Goal: Task Accomplishment & Management: Manage account settings

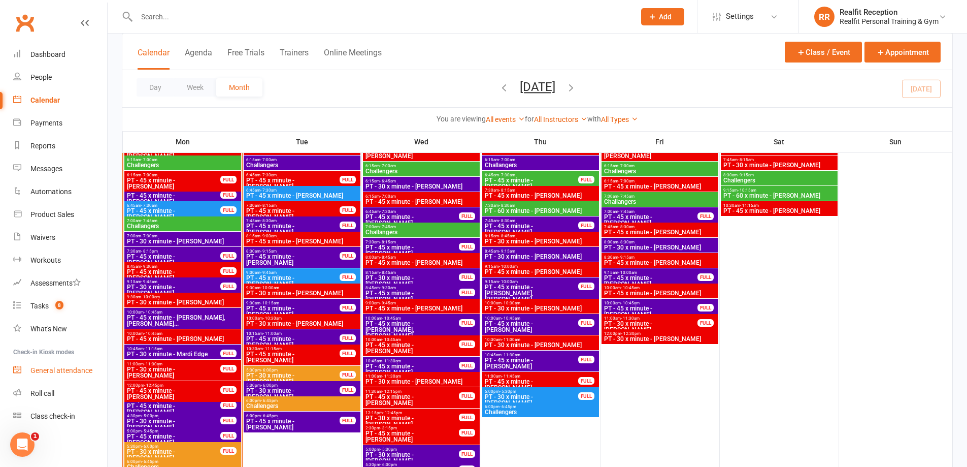
scroll to position [1168, 0]
click at [67, 370] on div "General attendance" at bounding box center [61, 370] width 62 height 8
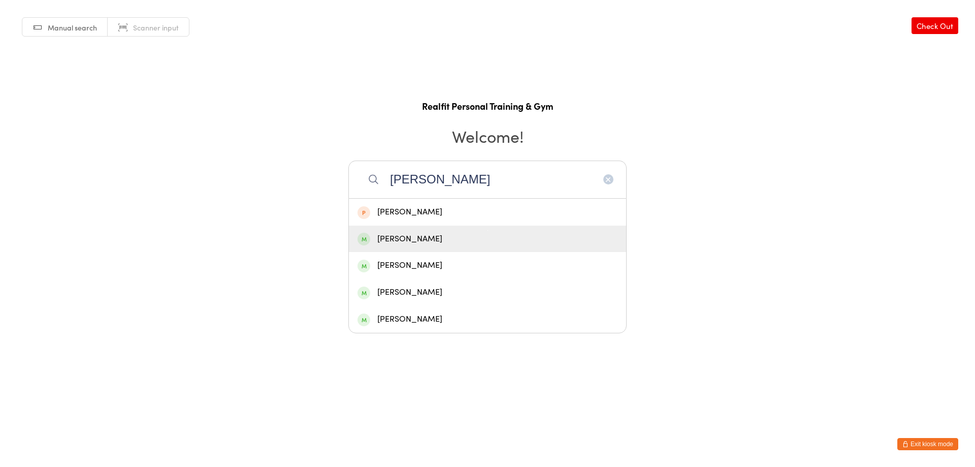
type input "peter"
click at [441, 236] on div "[PERSON_NAME]" at bounding box center [487, 239] width 260 height 14
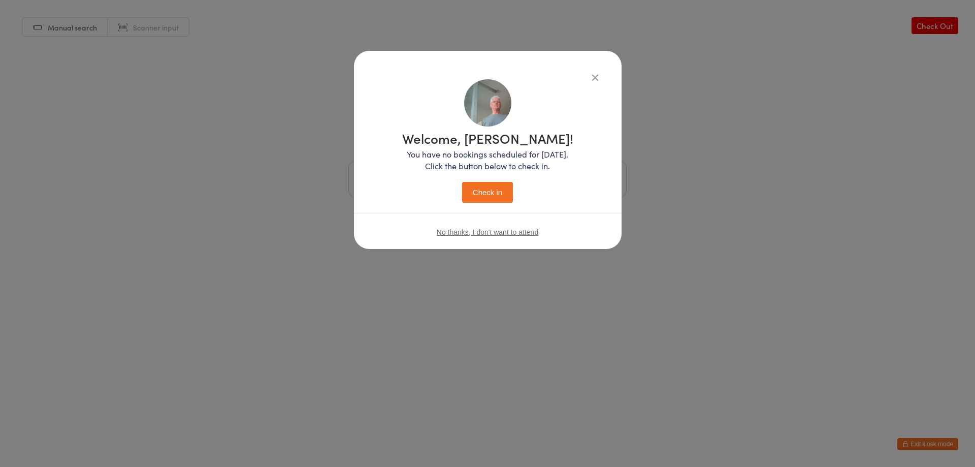
click at [441, 176] on div "Welcome, Peter! You have no bookings scheduled for today. Click the button belo…" at bounding box center [487, 167] width 171 height 71
click at [493, 197] on button "Check in" at bounding box center [487, 192] width 51 height 21
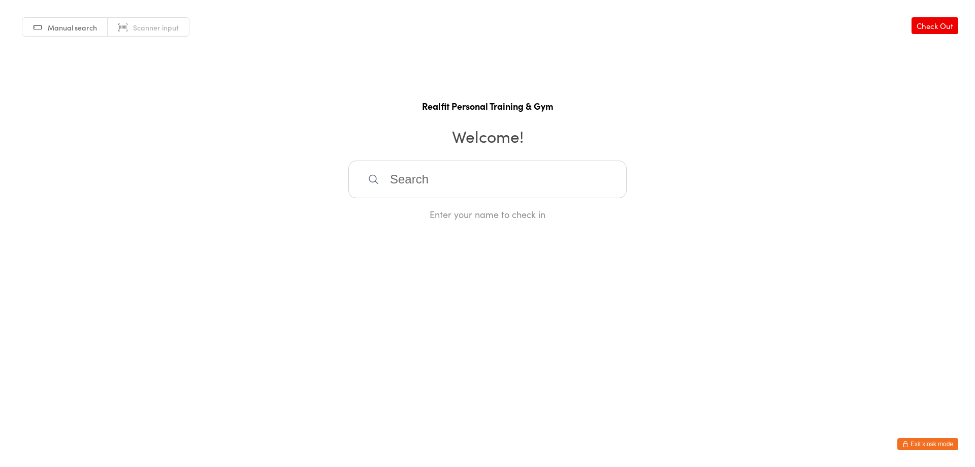
click at [913, 444] on button "Exit kiosk mode" at bounding box center [927, 444] width 61 height 12
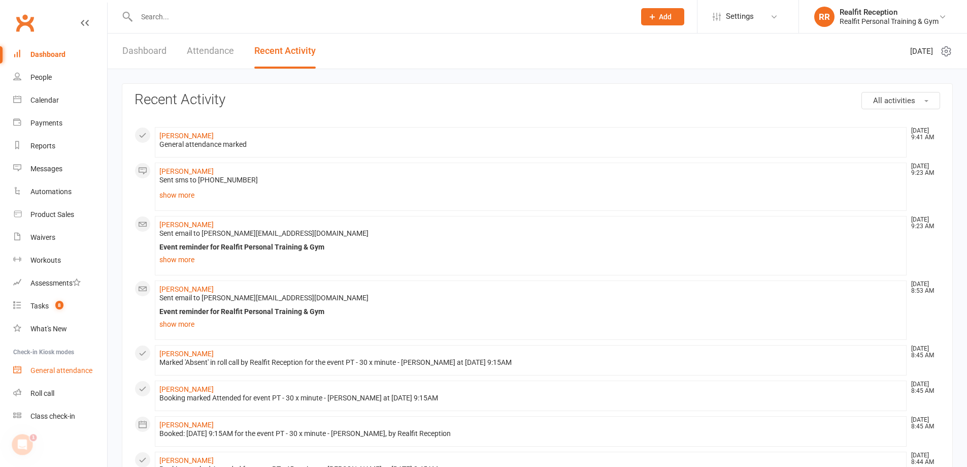
click at [43, 372] on div "General attendance" at bounding box center [61, 370] width 62 height 8
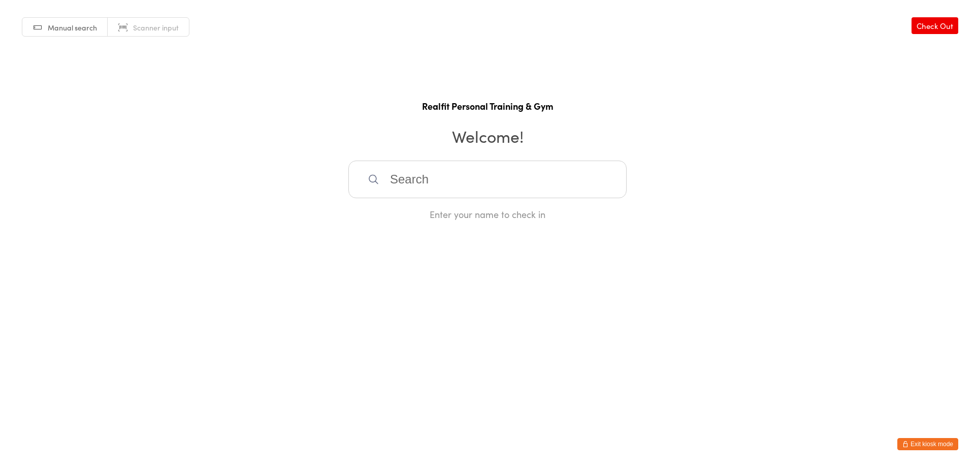
click at [472, 171] on input "search" at bounding box center [487, 179] width 278 height 38
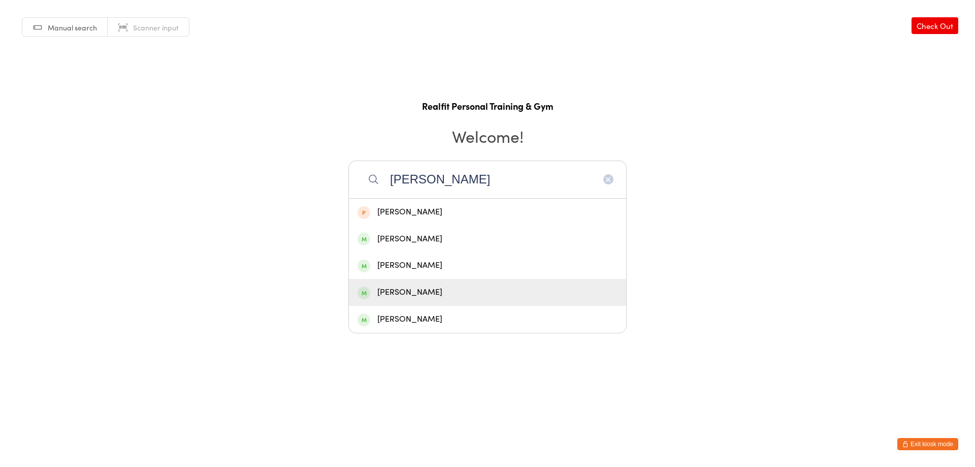
type input "peter"
click at [505, 296] on div "[PERSON_NAME]" at bounding box center [487, 292] width 260 height 14
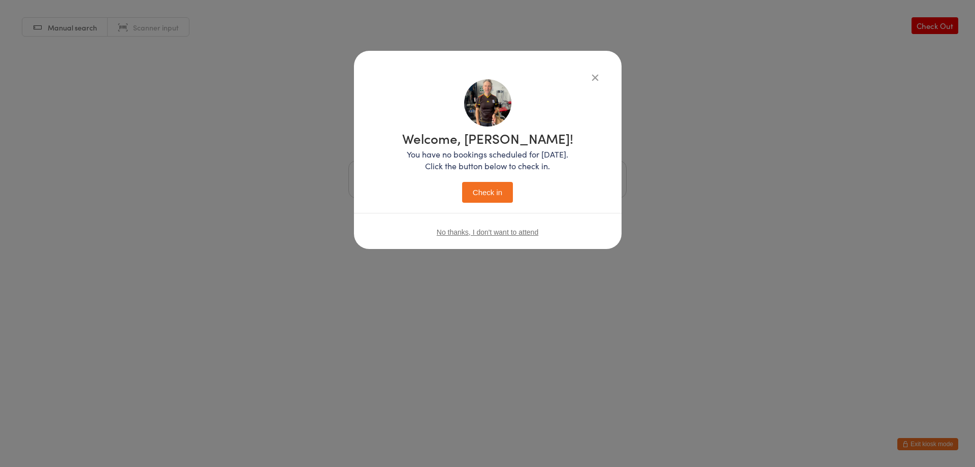
click at [486, 194] on button "Check in" at bounding box center [487, 192] width 51 height 21
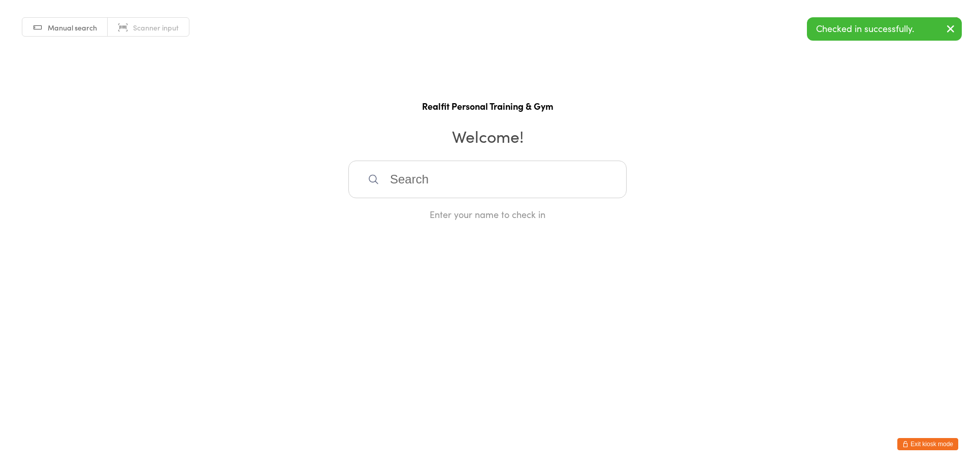
click at [485, 191] on input "search" at bounding box center [487, 179] width 278 height 38
type input "glen"
click at [417, 217] on div "Glen Drew" at bounding box center [487, 212] width 260 height 14
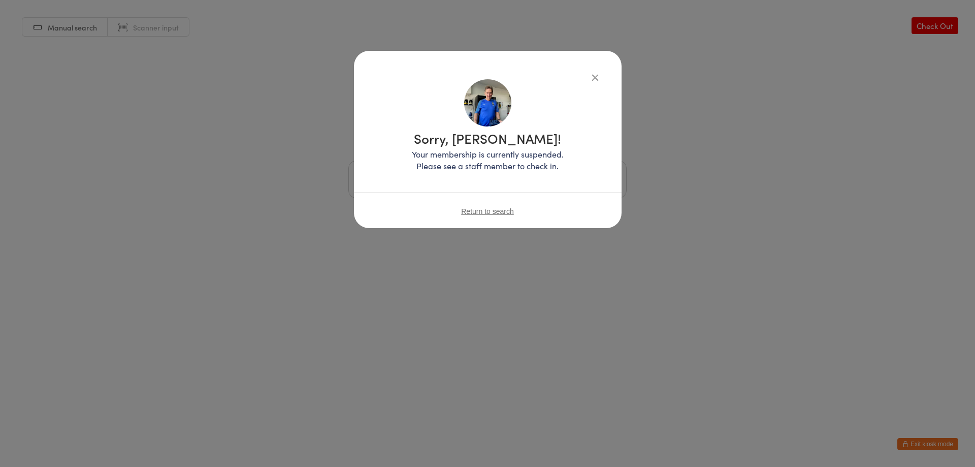
click at [593, 76] on icon "button" at bounding box center [595, 77] width 11 height 11
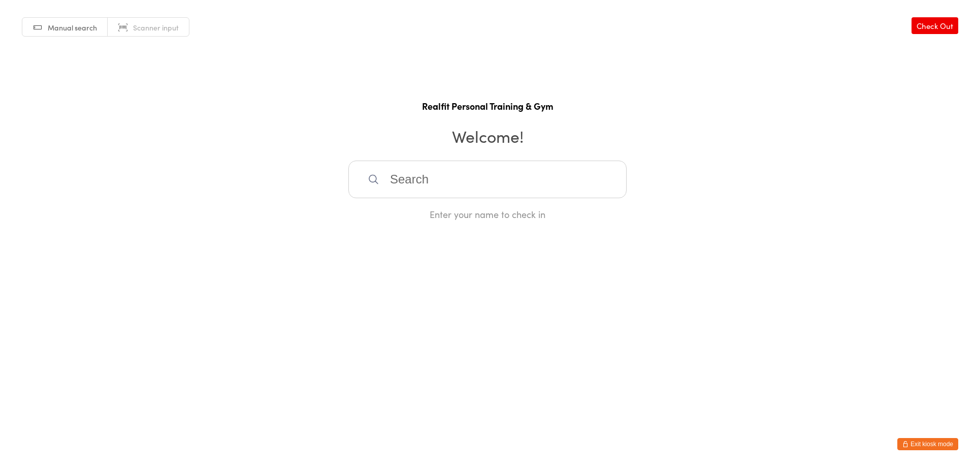
click at [917, 439] on button "Exit kiosk mode" at bounding box center [927, 444] width 61 height 12
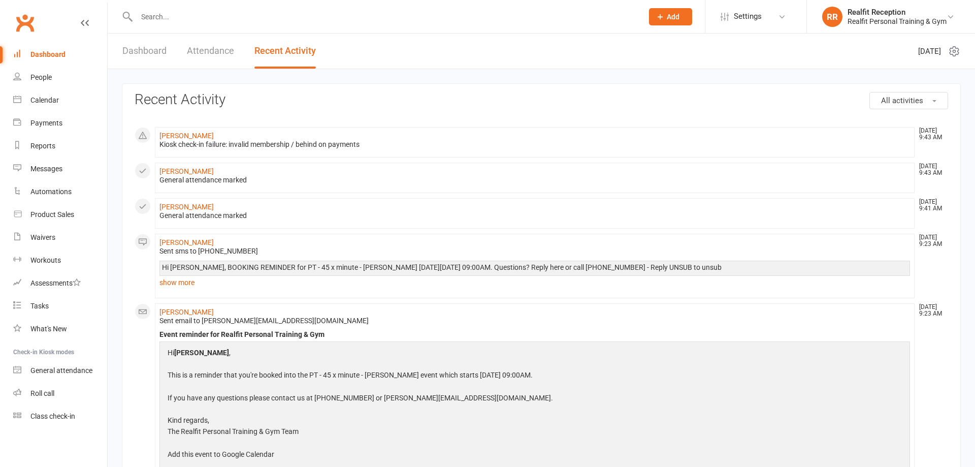
drag, startPoint x: 0, startPoint y: 0, endPoint x: 176, endPoint y: 18, distance: 177.1
click at [176, 22] on div at bounding box center [379, 16] width 514 height 33
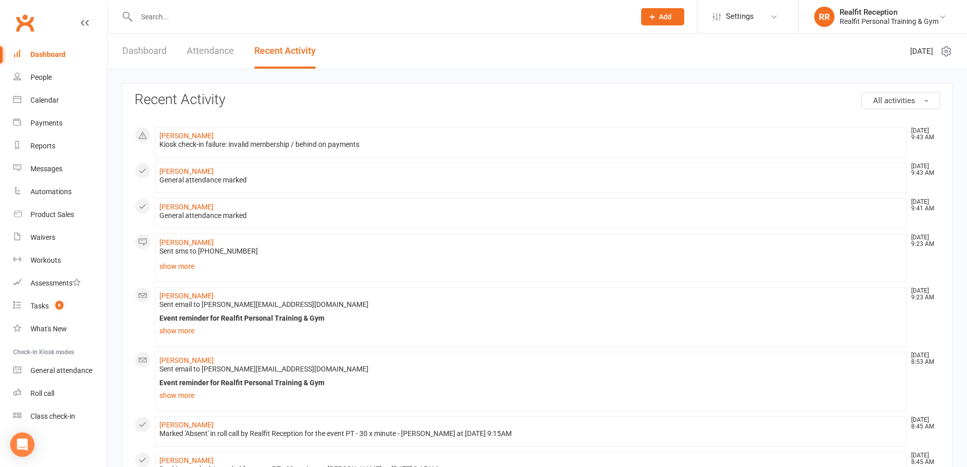
click at [176, 17] on input "text" at bounding box center [381, 17] width 495 height 14
click at [211, 19] on input "text" at bounding box center [381, 17] width 495 height 14
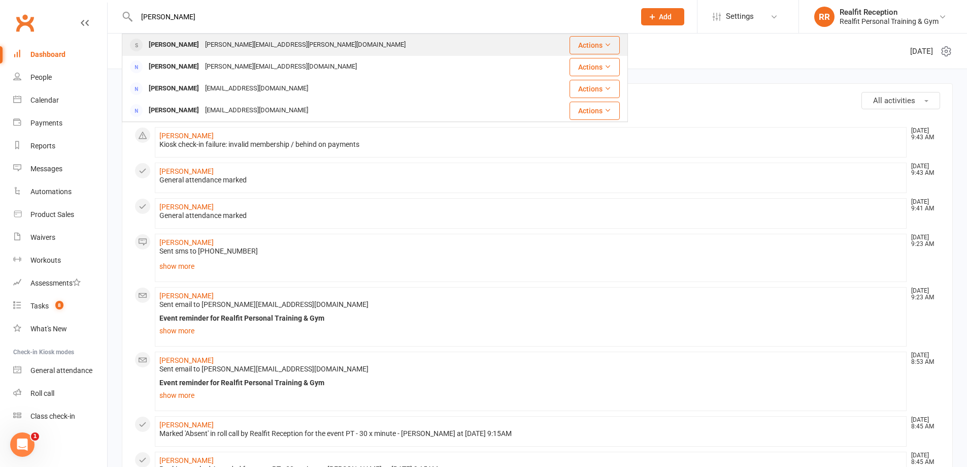
type input "glen"
click at [205, 49] on div "glenn.m.drew@gmail.com" at bounding box center [305, 45] width 207 height 15
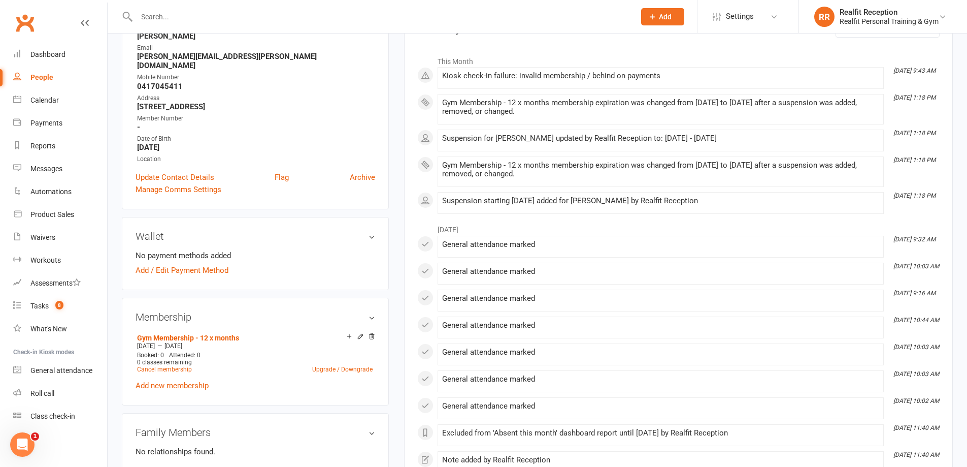
scroll to position [305, 0]
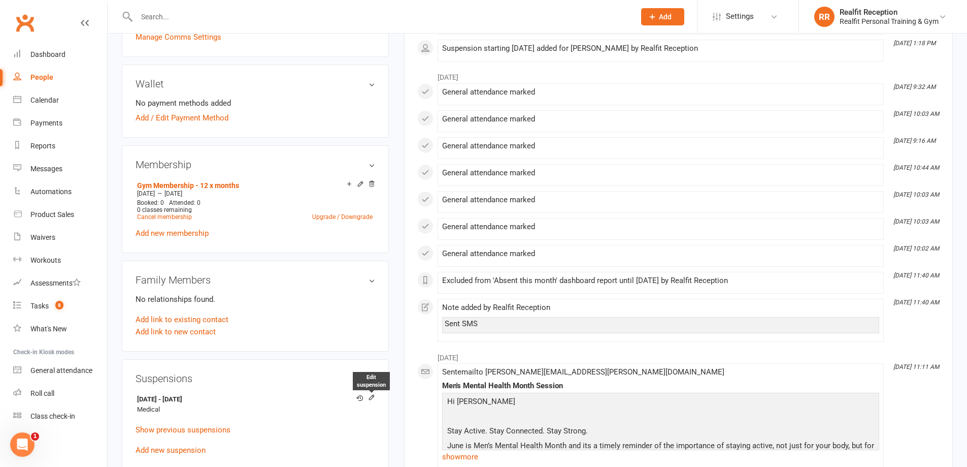
click at [370, 394] on icon at bounding box center [371, 397] width 7 height 7
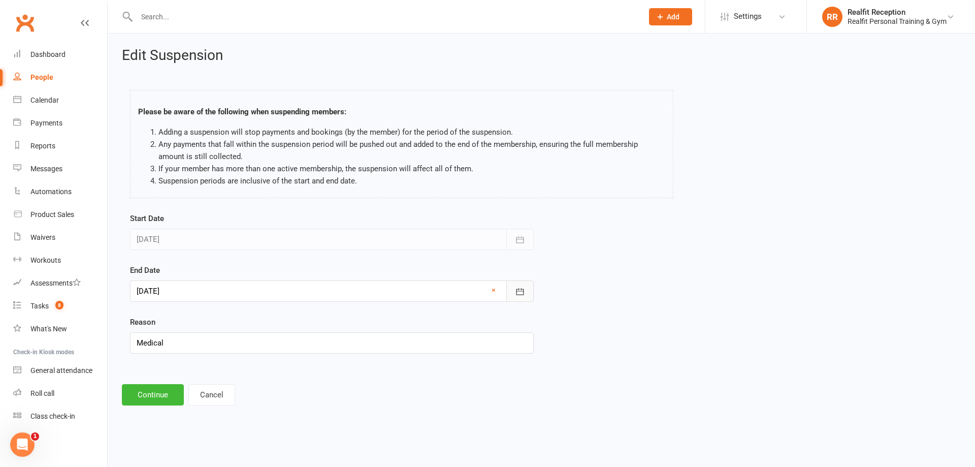
click at [524, 290] on icon "button" at bounding box center [520, 291] width 8 height 7
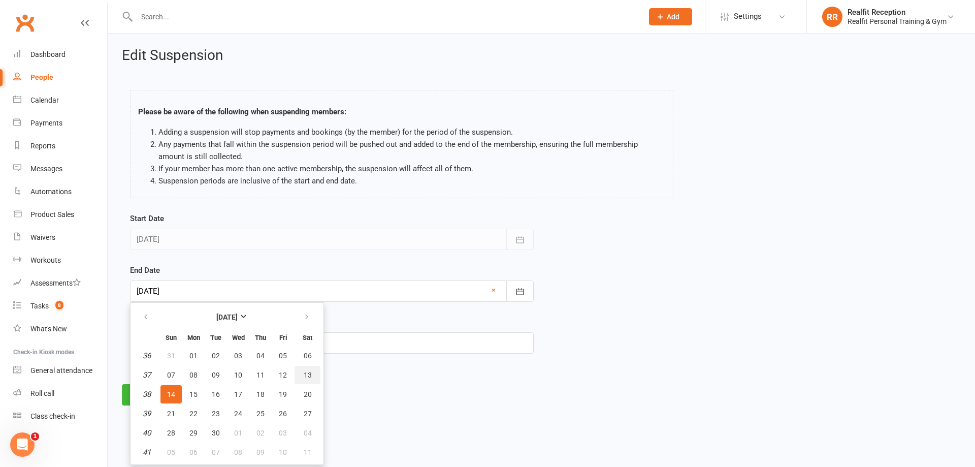
click at [307, 372] on span "13" at bounding box center [308, 375] width 8 height 8
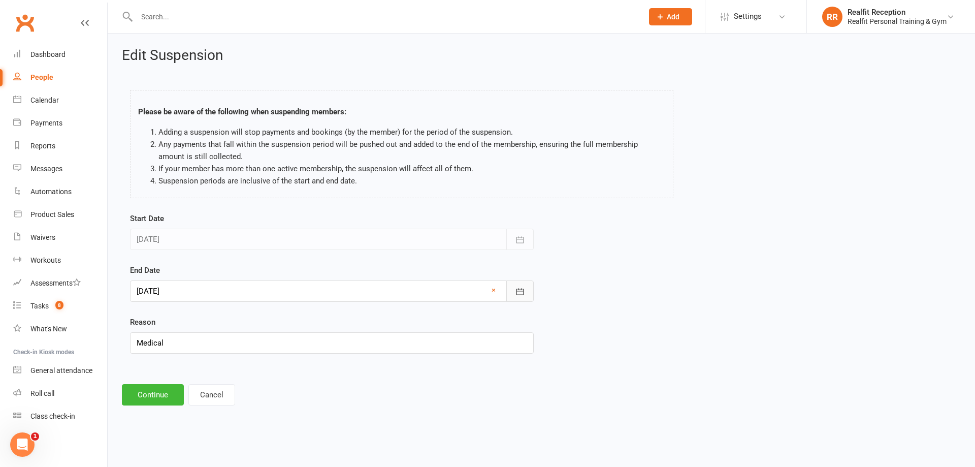
click at [525, 289] on icon "button" at bounding box center [520, 291] width 10 height 10
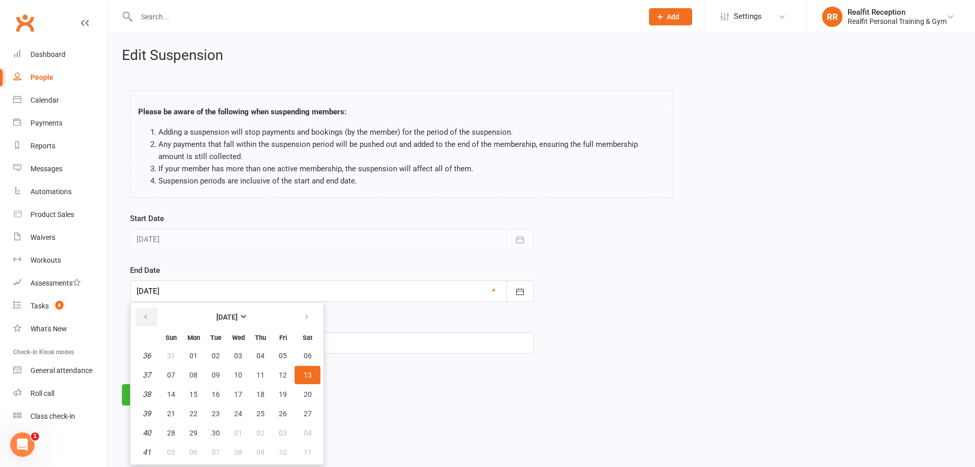
click at [148, 316] on icon "button" at bounding box center [145, 317] width 7 height 8
click at [170, 411] on span "17" at bounding box center [171, 413] width 8 height 8
type input "17 Aug 2025"
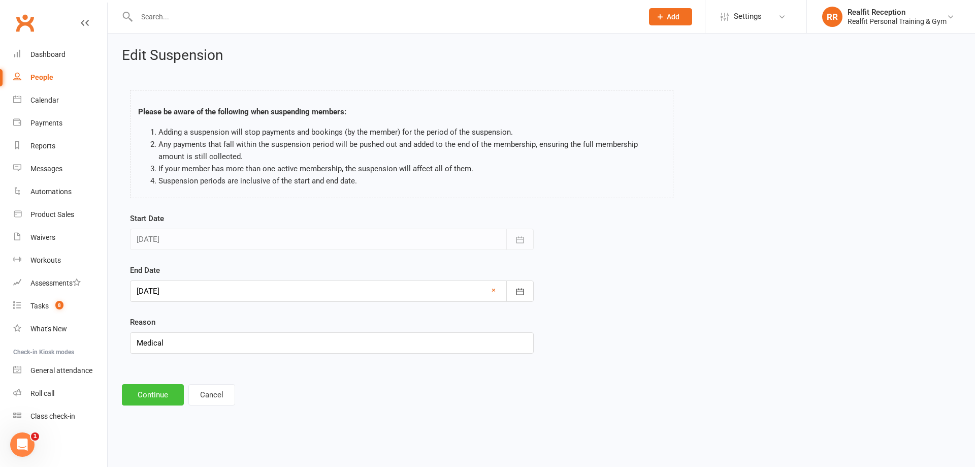
click at [165, 395] on button "Continue" at bounding box center [153, 394] width 62 height 21
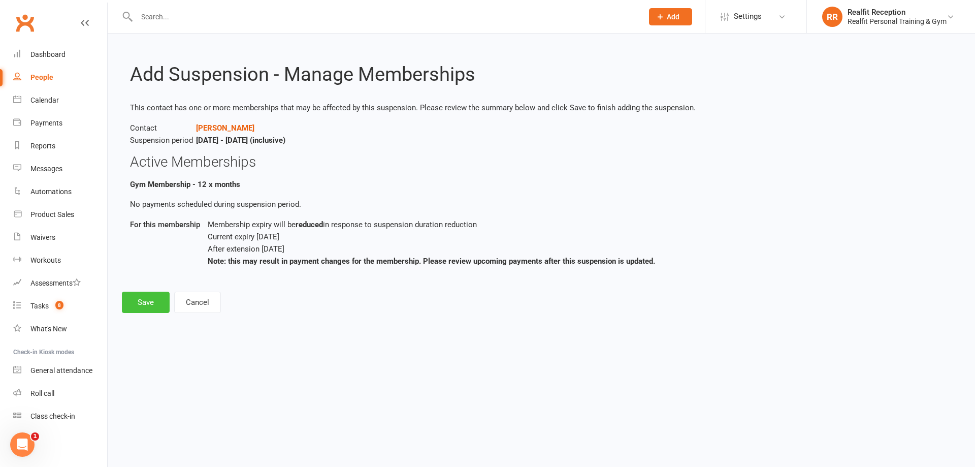
click at [139, 307] on button "Save" at bounding box center [146, 301] width 48 height 21
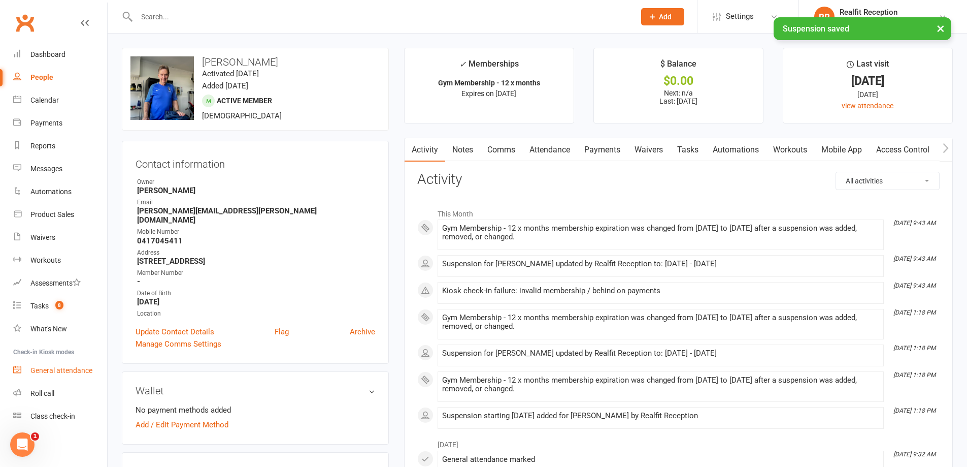
click at [53, 368] on div "General attendance" at bounding box center [61, 370] width 62 height 8
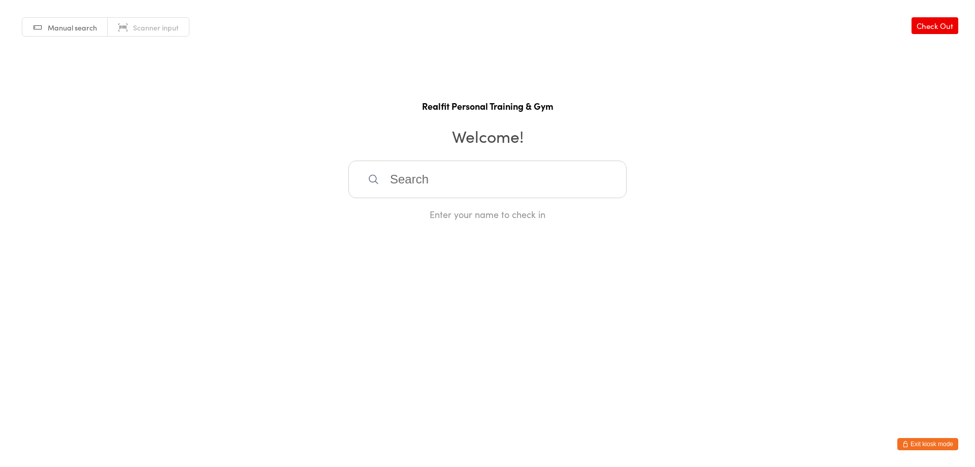
drag, startPoint x: 0, startPoint y: 0, endPoint x: 399, endPoint y: 179, distance: 437.3
click at [402, 180] on input "search" at bounding box center [487, 179] width 278 height 38
type input "glen"
click at [406, 213] on div "[PERSON_NAME]" at bounding box center [487, 212] width 260 height 14
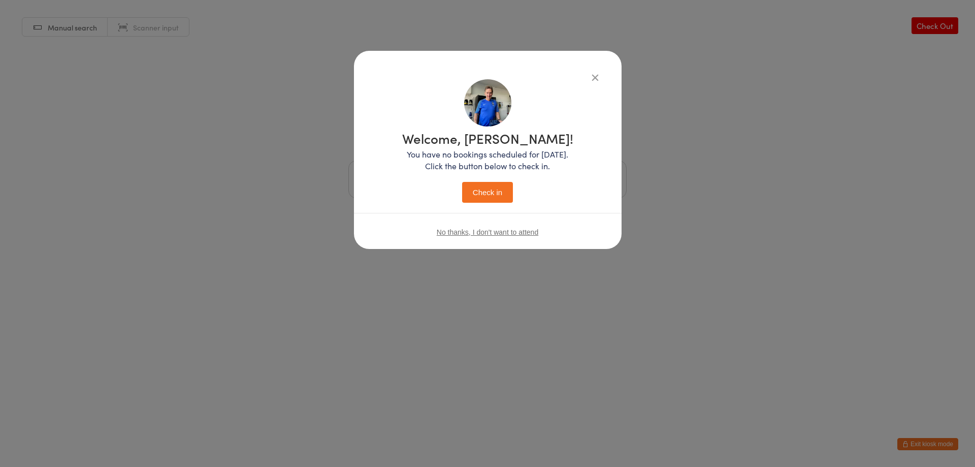
click at [482, 190] on button "Check in" at bounding box center [487, 192] width 51 height 21
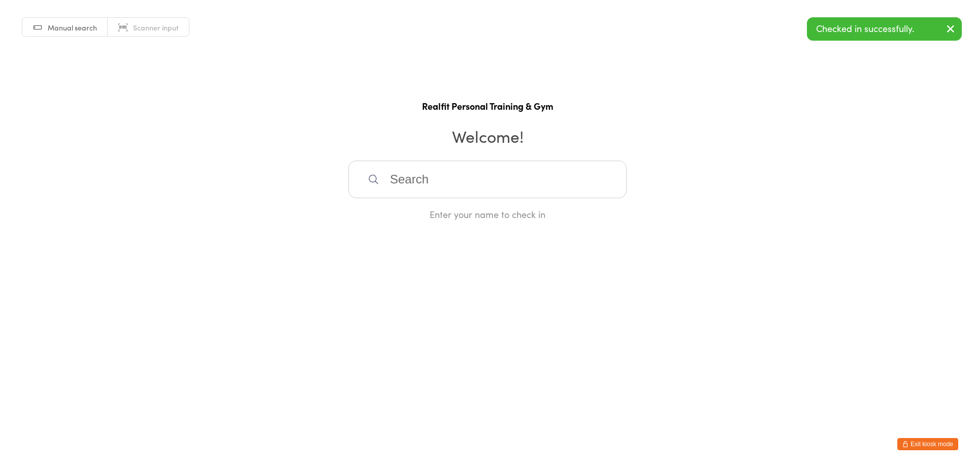
click at [898, 440] on button "Exit kiosk mode" at bounding box center [927, 444] width 61 height 12
click at [904, 439] on button "Exit kiosk mode" at bounding box center [927, 444] width 61 height 12
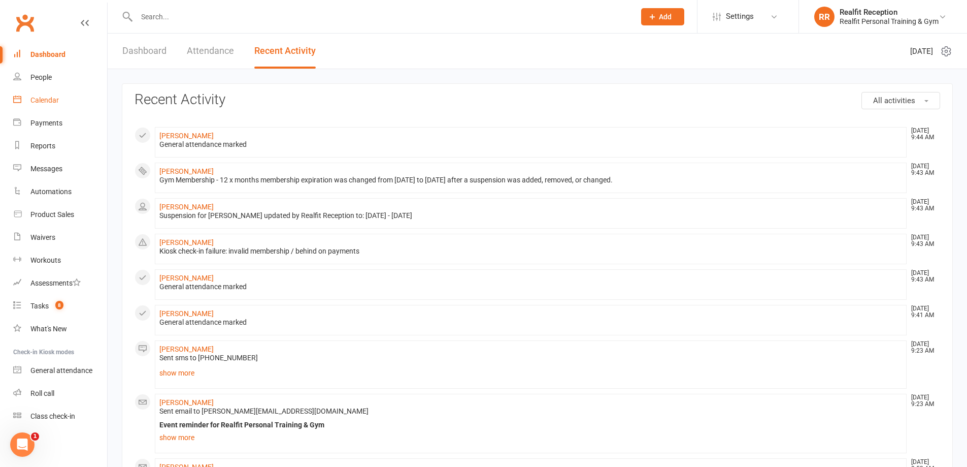
click at [44, 98] on div "Calendar" at bounding box center [44, 100] width 28 height 8
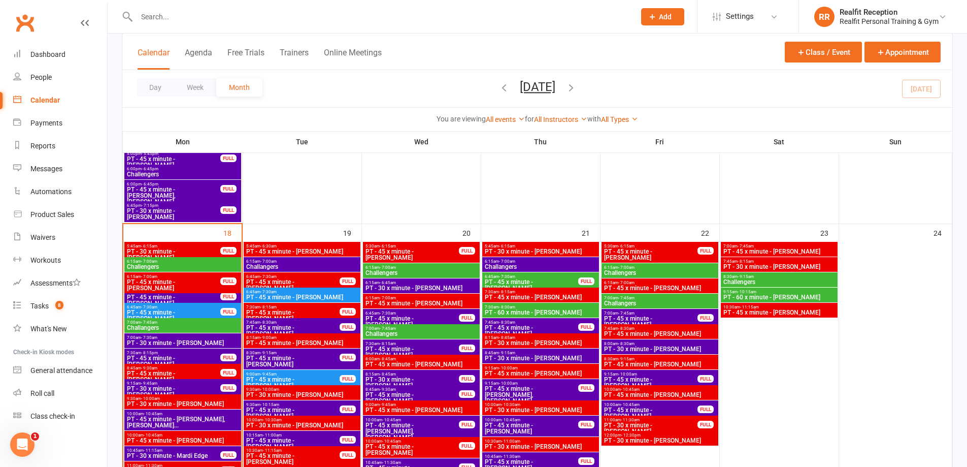
scroll to position [1117, 0]
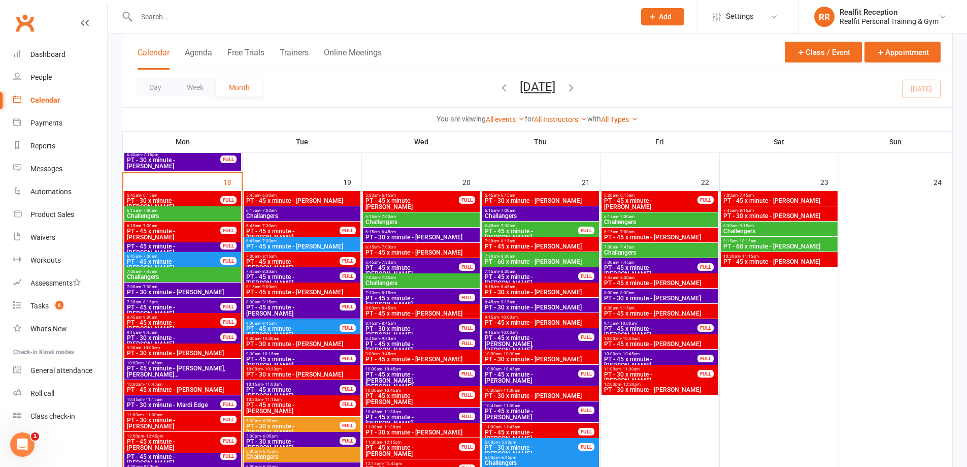
click at [200, 347] on span "9:30am - 10:00am" at bounding box center [182, 347] width 113 height 5
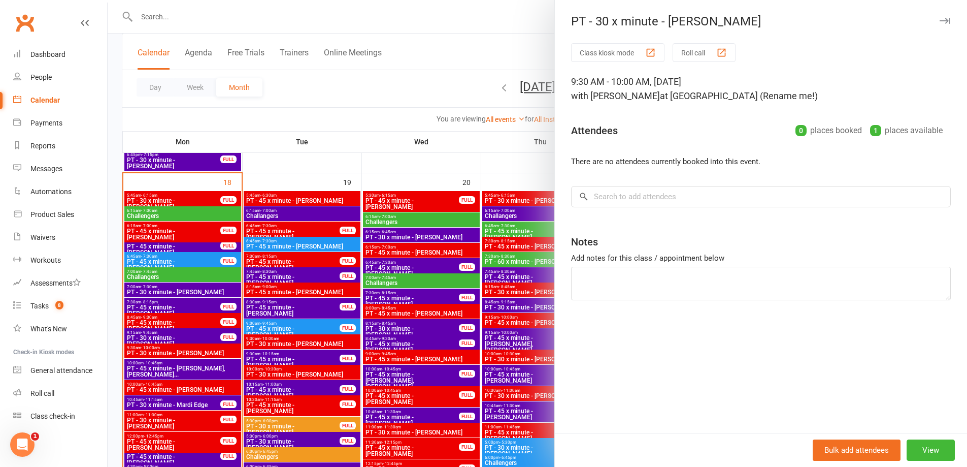
click at [942, 19] on icon "button" at bounding box center [945, 21] width 11 height 6
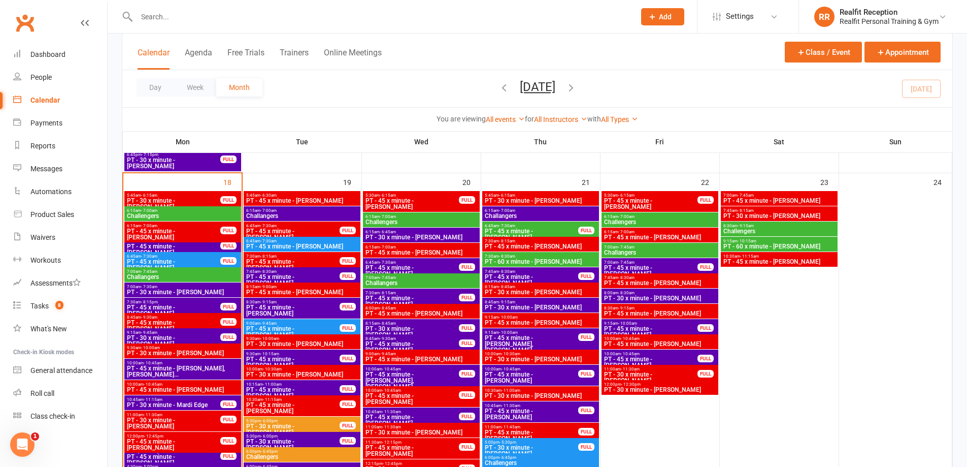
click at [168, 352] on span "PT - 30 x minute - Nadene Moore" at bounding box center [182, 353] width 113 height 6
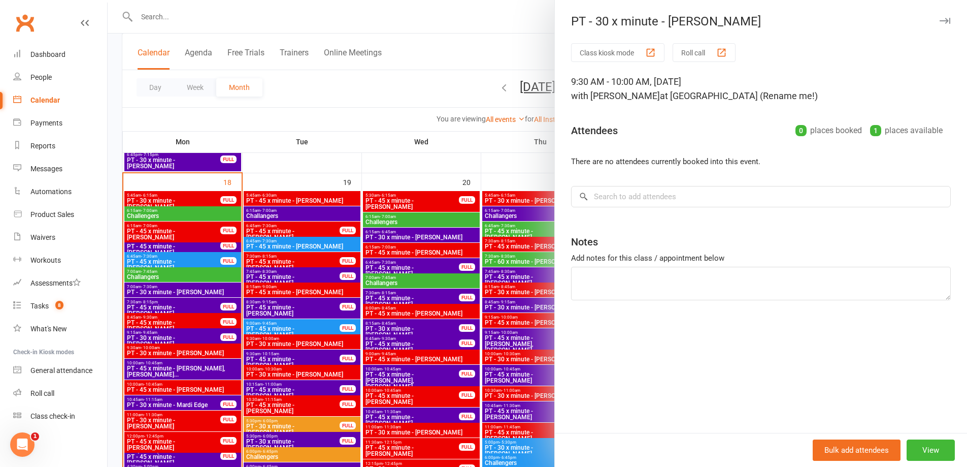
click at [924, 461] on div "Bulk add attendees View" at bounding box center [761, 450] width 412 height 34
click at [923, 457] on button "View" at bounding box center [931, 449] width 48 height 21
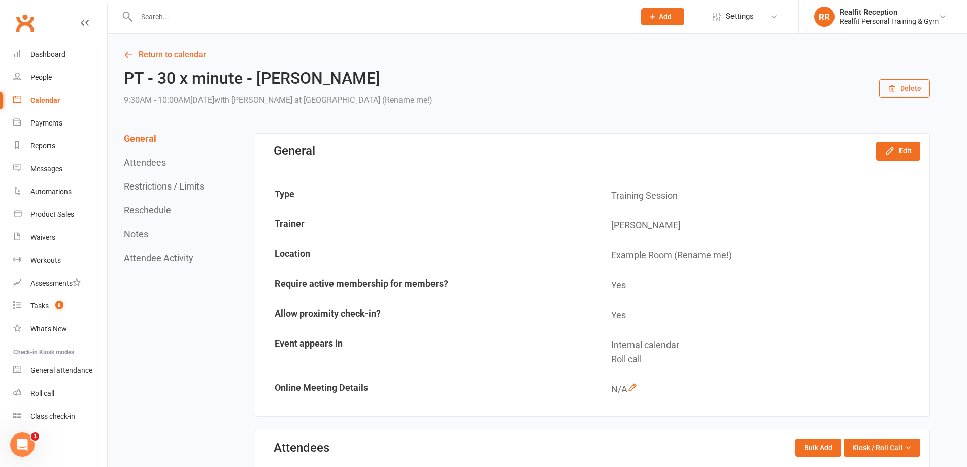
click at [908, 86] on button "Delete" at bounding box center [904, 88] width 51 height 18
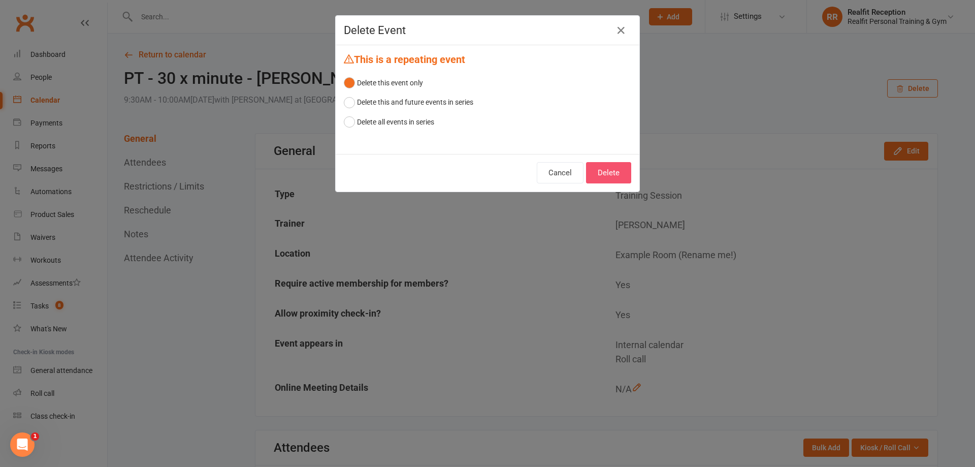
click at [608, 173] on button "Delete" at bounding box center [608, 172] width 45 height 21
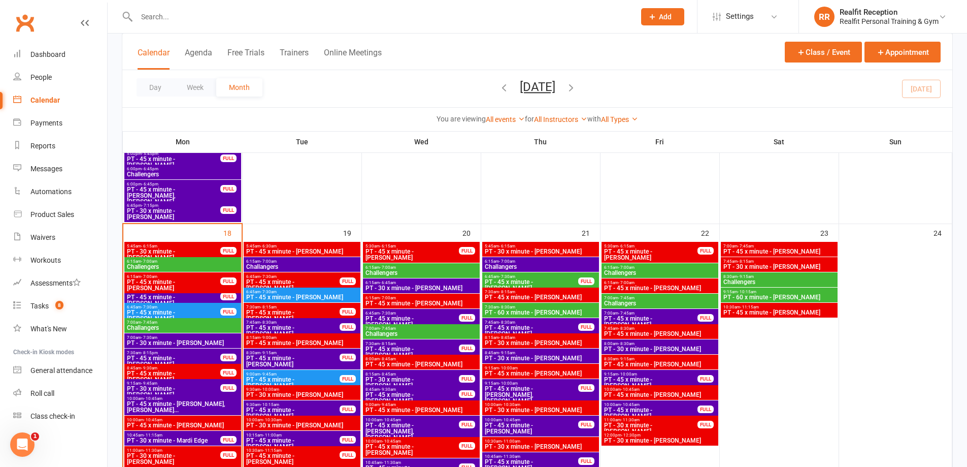
scroll to position [1219, 0]
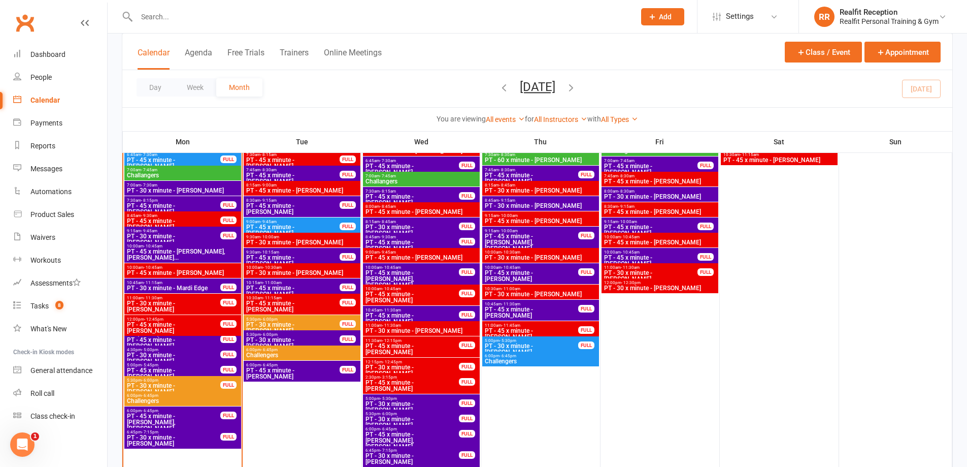
click at [174, 20] on input "text" at bounding box center [381, 17] width 495 height 14
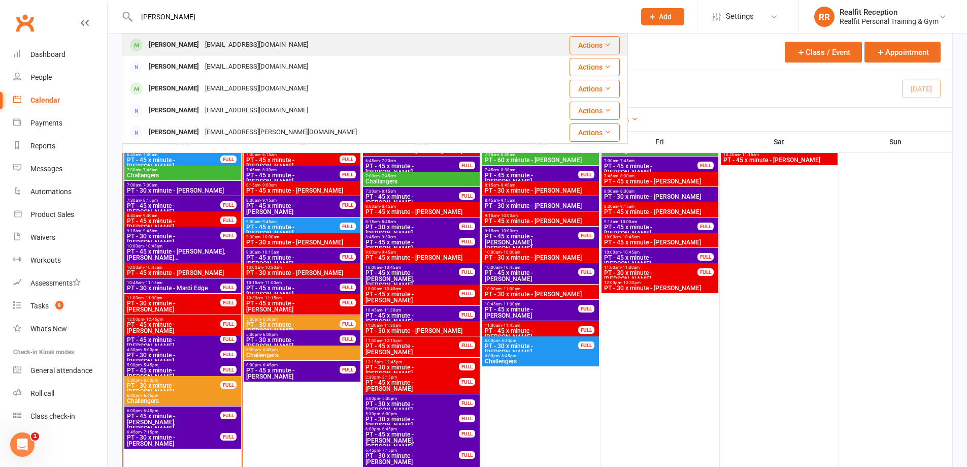
type input "jean"
click at [182, 42] on div "Jean McQuarrie" at bounding box center [174, 45] width 56 height 15
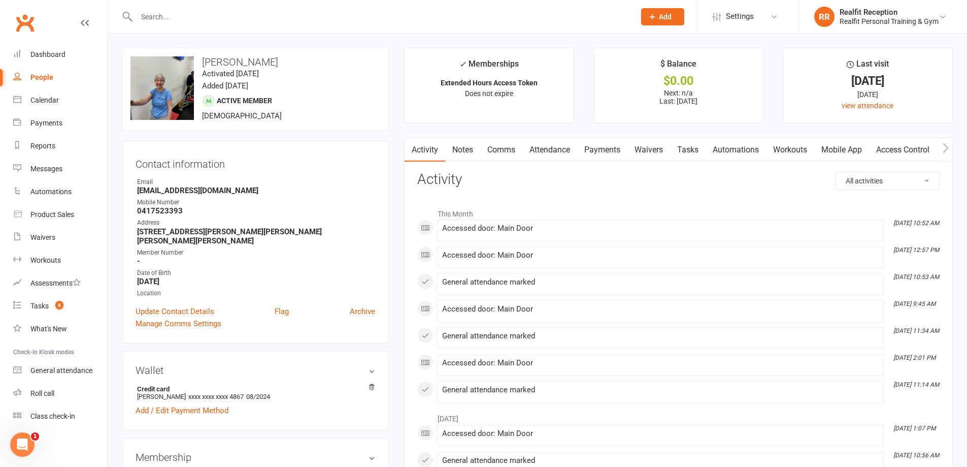
click at [613, 151] on link "Payments" at bounding box center [602, 149] width 50 height 23
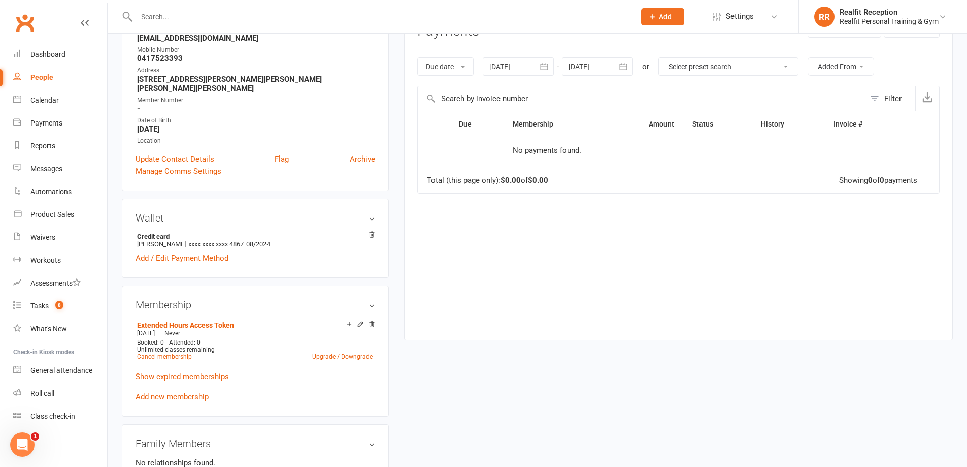
scroll to position [203, 0]
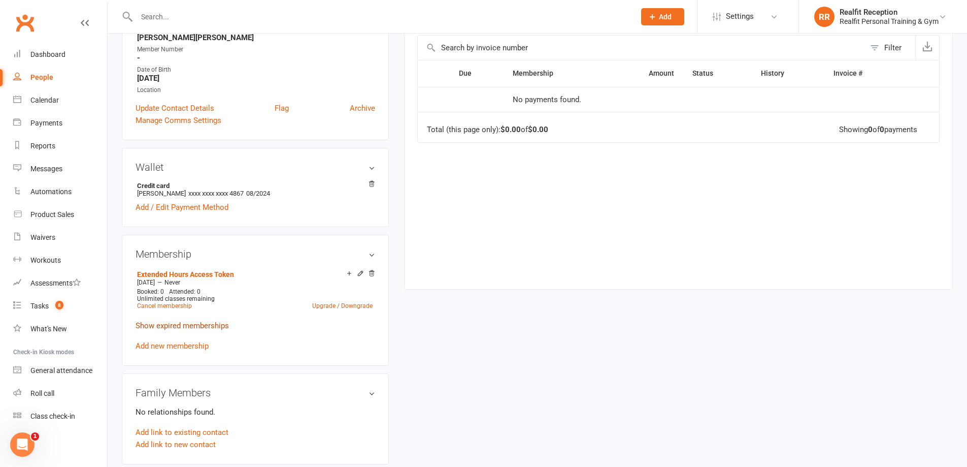
click at [175, 321] on link "Show expired memberships" at bounding box center [182, 325] width 93 height 9
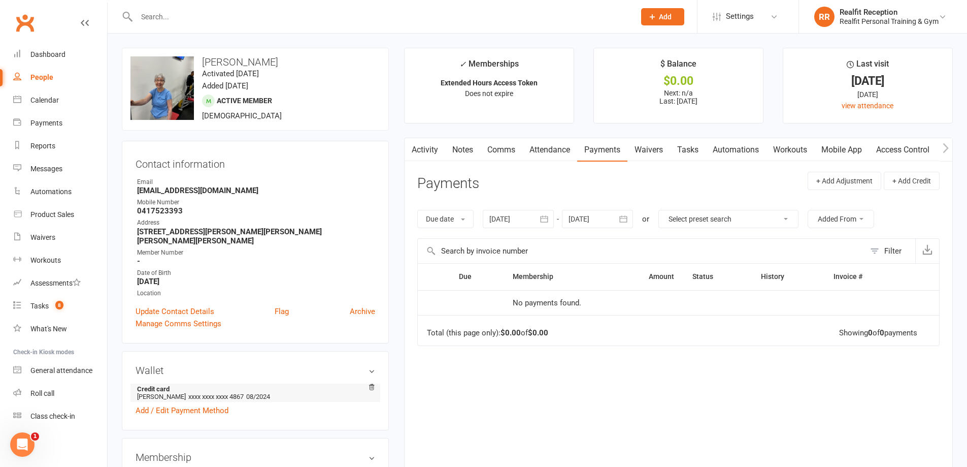
scroll to position [254, 0]
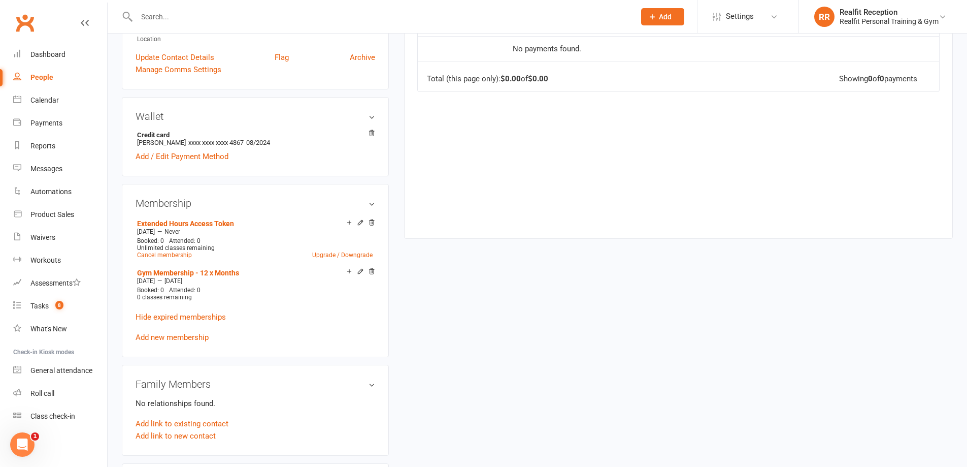
click at [171, 333] on link "Add new membership" at bounding box center [172, 337] width 73 height 9
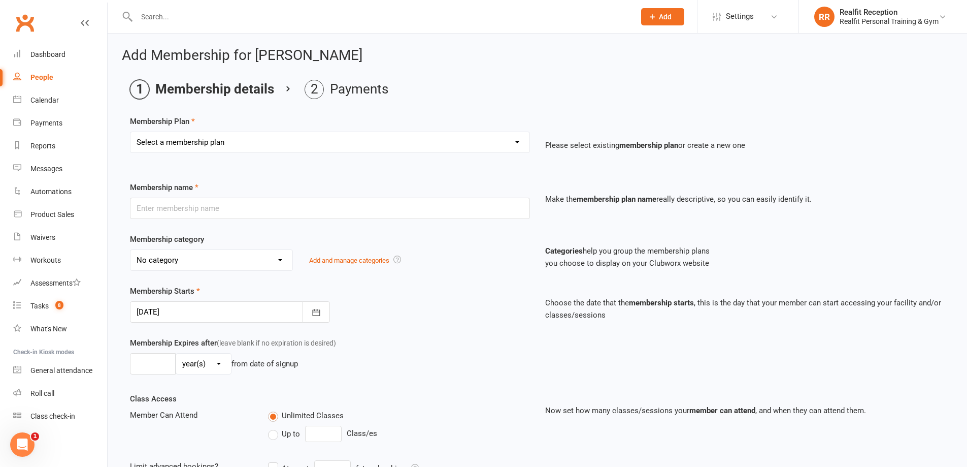
click at [219, 143] on select "Select a membership plan Create new Membership Plan Semi Private - 3 x Sessions…" at bounding box center [330, 142] width 399 height 20
select select "15"
click at [131, 132] on select "Select a membership plan Create new Membership Plan Semi Private - 3 x Sessions…" at bounding box center [330, 142] width 399 height 20
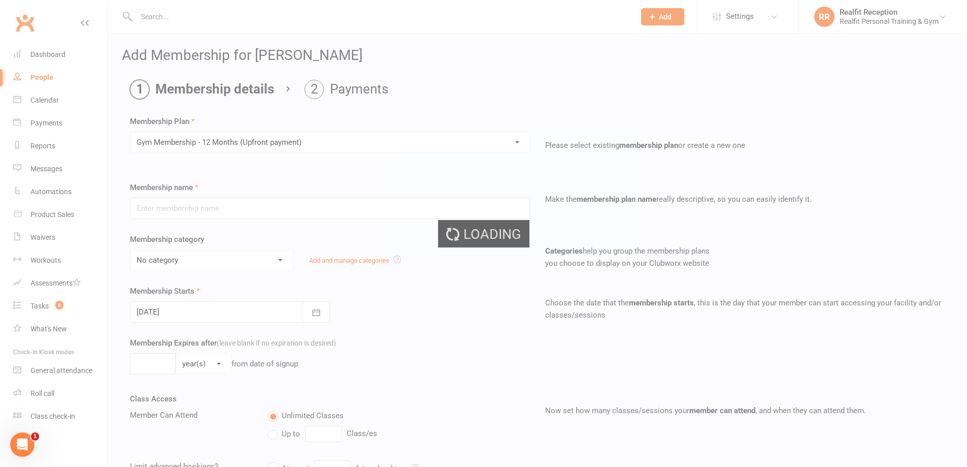
type input "Gym Membership - 12 Months (Upfront payment)"
select select "2"
type input "1"
type input "0"
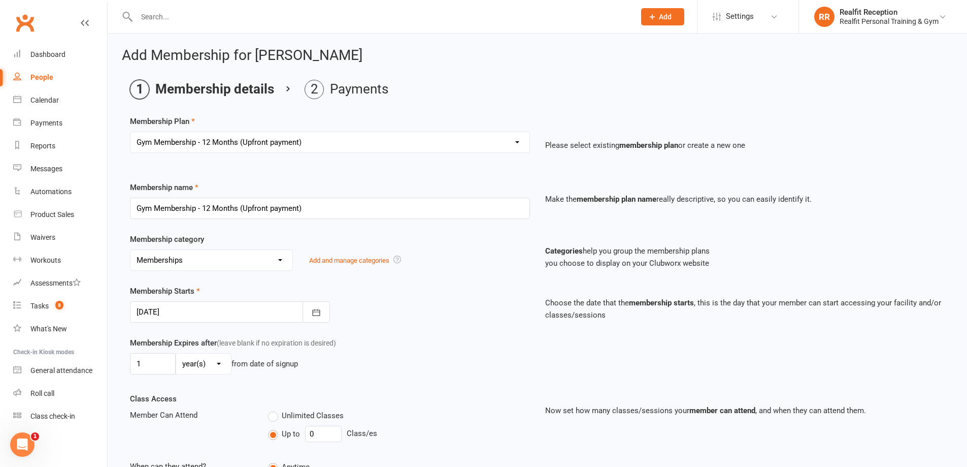
scroll to position [167, 0]
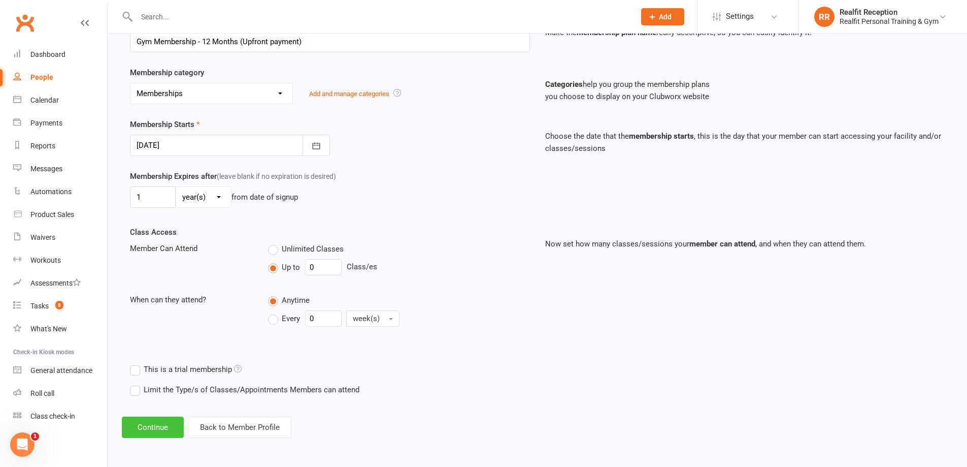
click at [168, 427] on button "Continue" at bounding box center [153, 426] width 62 height 21
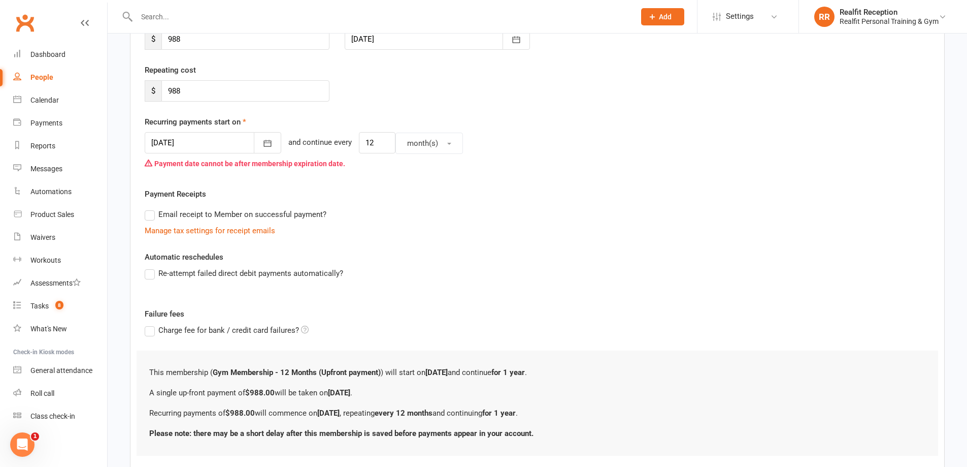
scroll to position [0, 0]
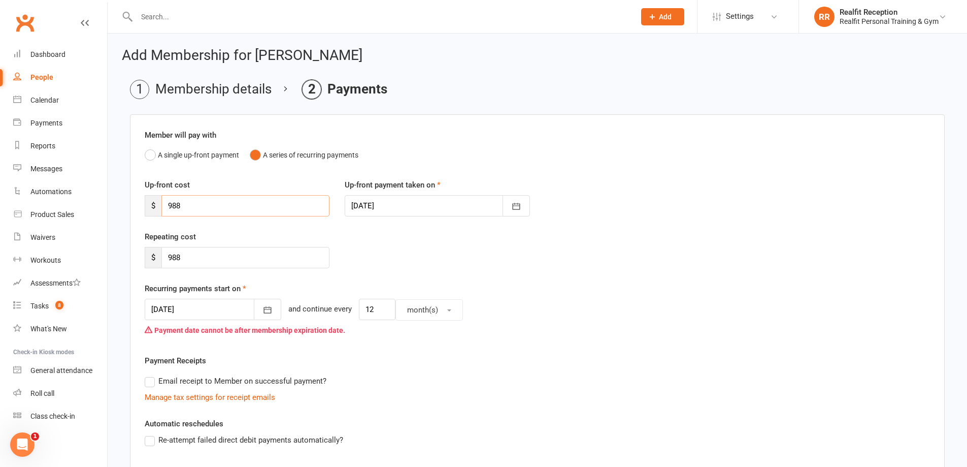
drag, startPoint x: 210, startPoint y: 203, endPoint x: 146, endPoint y: 196, distance: 64.8
click at [146, 196] on div "$ 988" at bounding box center [237, 205] width 185 height 21
type input "750"
drag, startPoint x: 185, startPoint y: 253, endPoint x: 154, endPoint y: 253, distance: 31.0
click at [154, 253] on div "$ 988" at bounding box center [237, 257] width 185 height 21
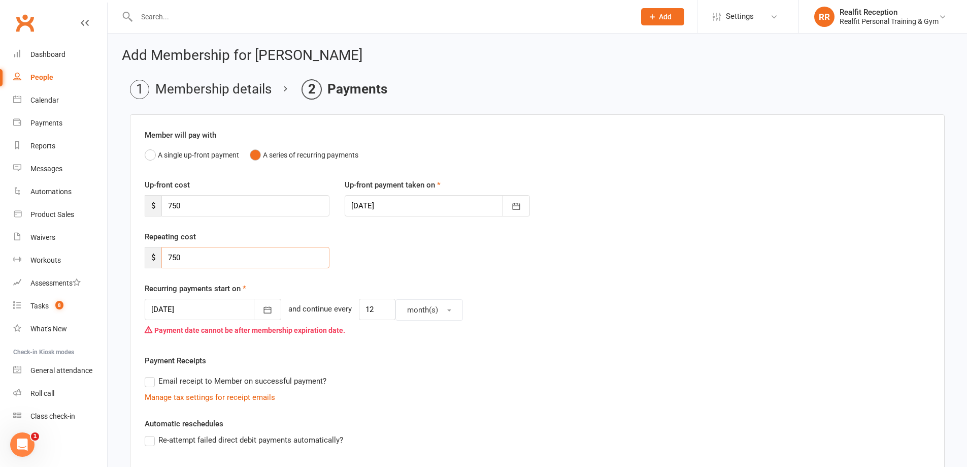
type input "750"
click at [496, 326] on div "Payment date cannot be after membership expiration date." at bounding box center [538, 329] width 786 height 19
click at [264, 309] on icon "button" at bounding box center [268, 310] width 8 height 7
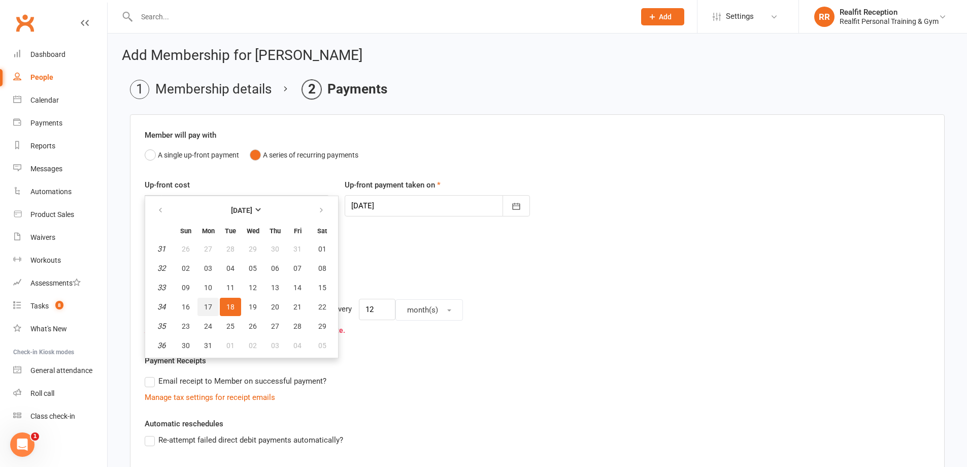
click at [211, 308] on span "17" at bounding box center [208, 307] width 8 height 8
type input "17 Aug 2026"
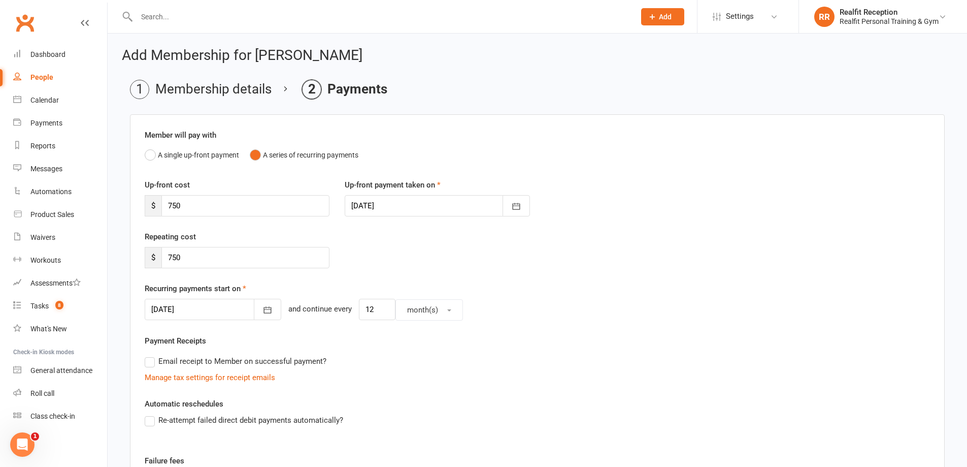
scroll to position [211, 0]
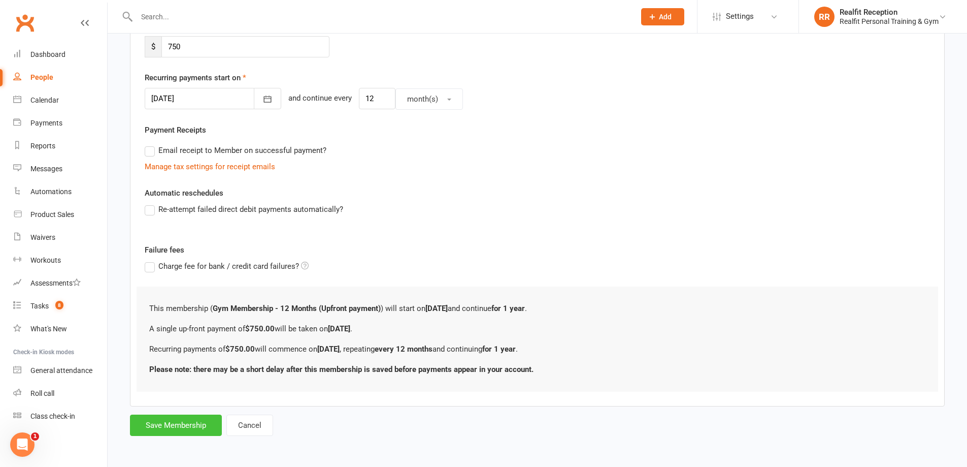
click at [173, 427] on button "Save Membership" at bounding box center [176, 424] width 92 height 21
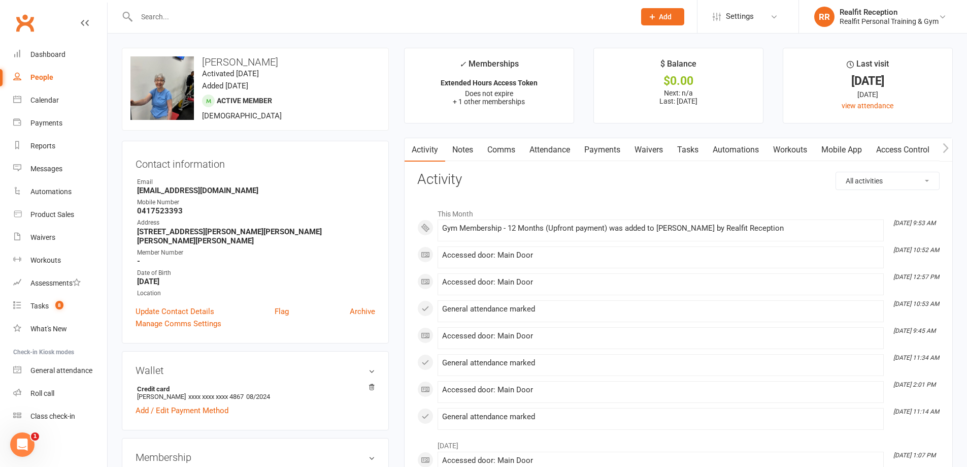
click at [908, 152] on link "Access Control" at bounding box center [903, 149] width 68 height 23
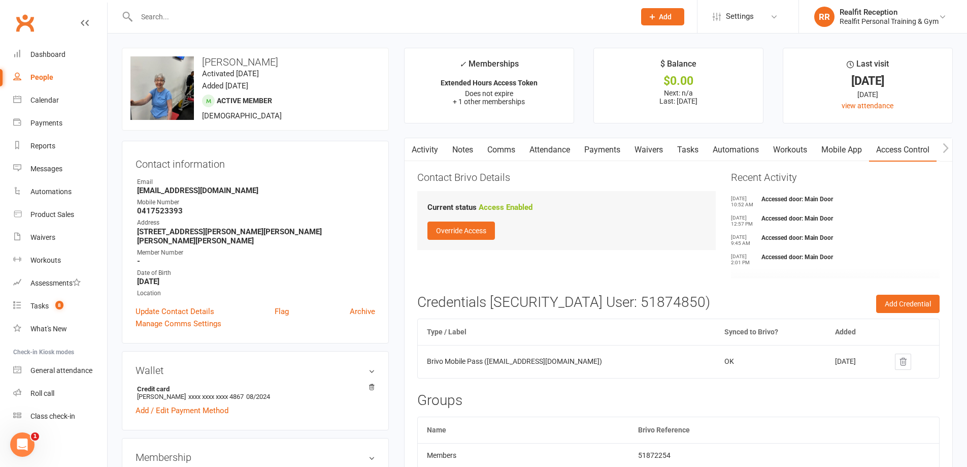
click at [622, 151] on link "Payments" at bounding box center [602, 149] width 50 height 23
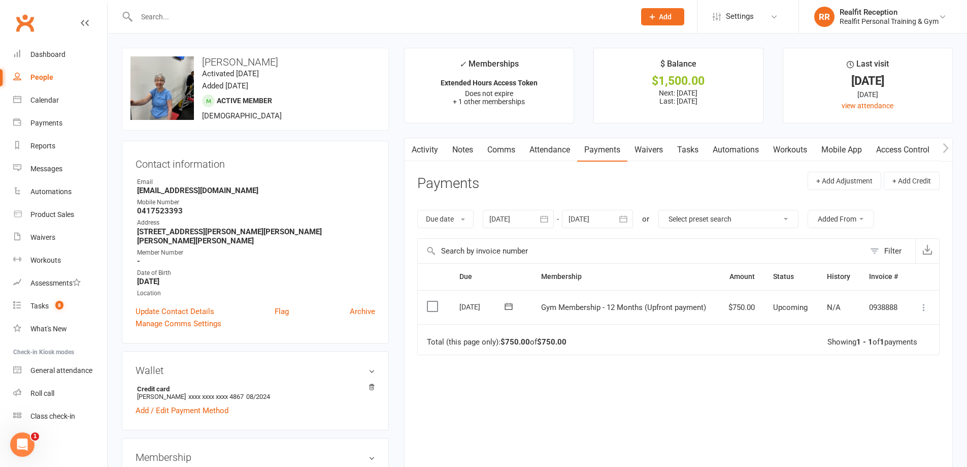
click at [924, 309] on icon at bounding box center [924, 307] width 10 height 10
click at [900, 349] on link "Mark as Paid (POS)" at bounding box center [879, 347] width 101 height 20
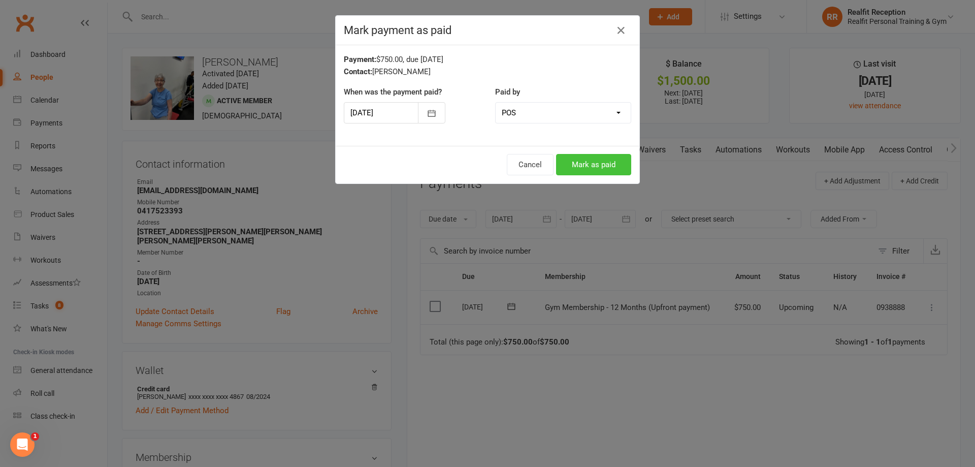
click at [620, 166] on button "Mark as paid" at bounding box center [593, 164] width 75 height 21
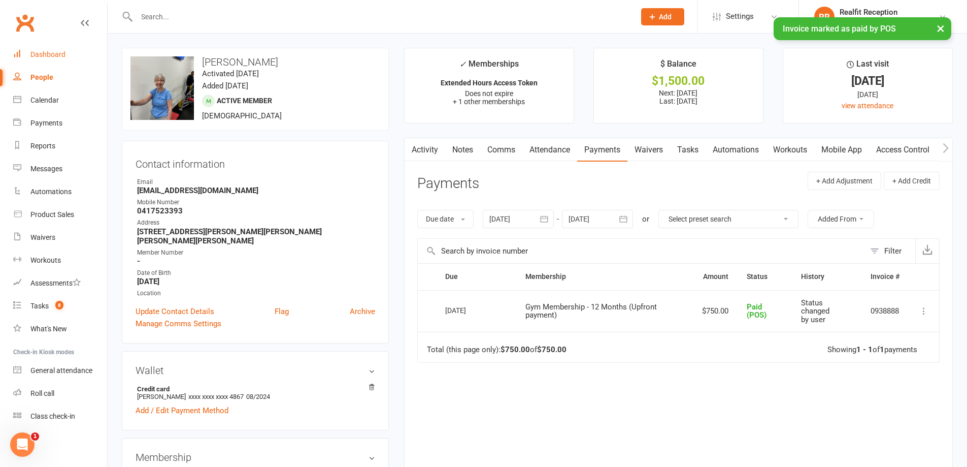
click at [42, 49] on link "Dashboard" at bounding box center [60, 54] width 94 height 23
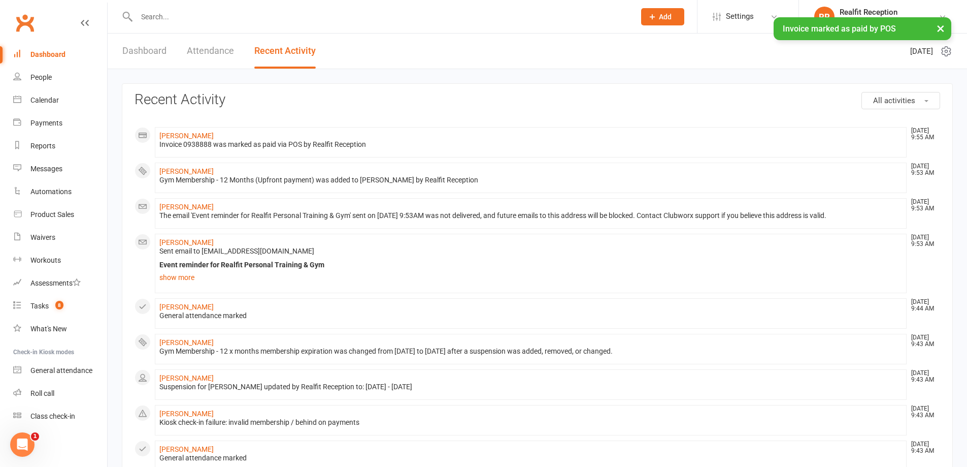
click at [147, 51] on link "Dashboard" at bounding box center [144, 51] width 44 height 35
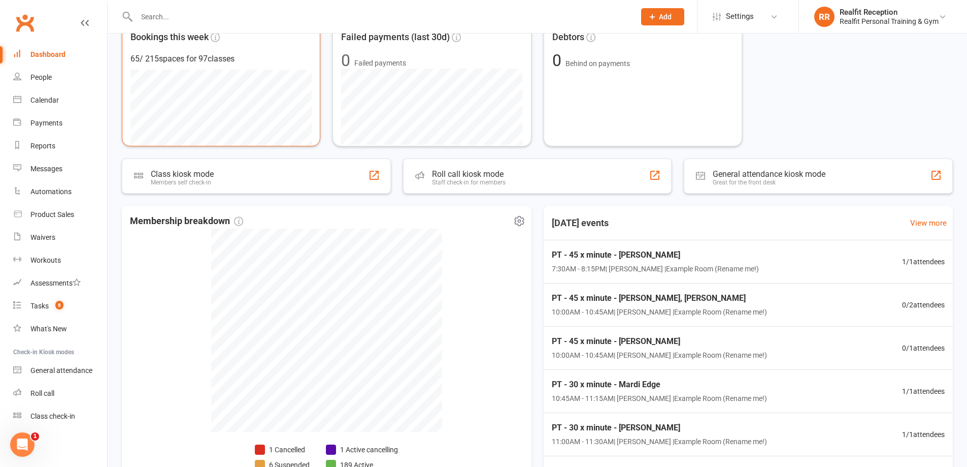
scroll to position [287, 0]
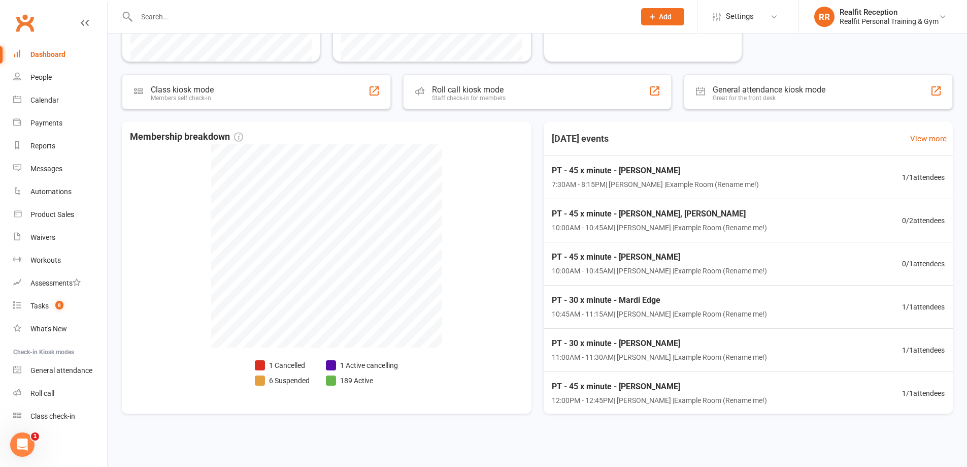
click at [662, 18] on span "Add" at bounding box center [665, 17] width 13 height 8
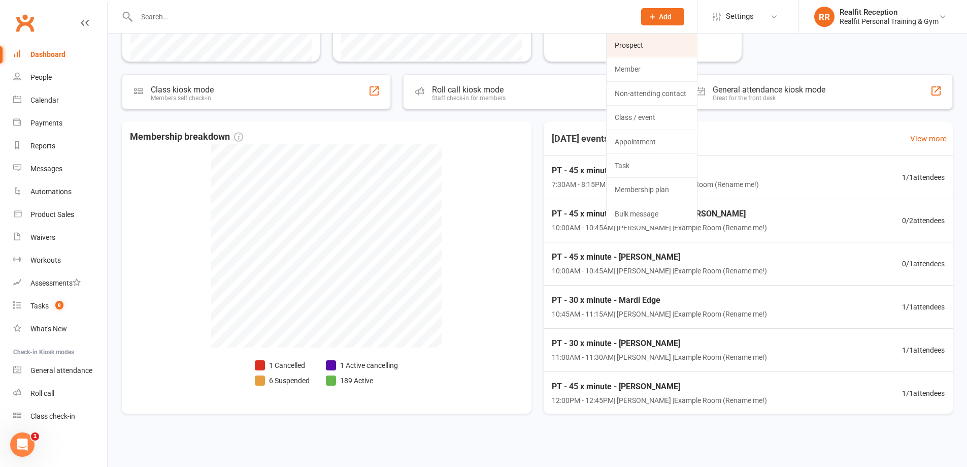
click at [651, 48] on link "Prospect" at bounding box center [652, 45] width 90 height 23
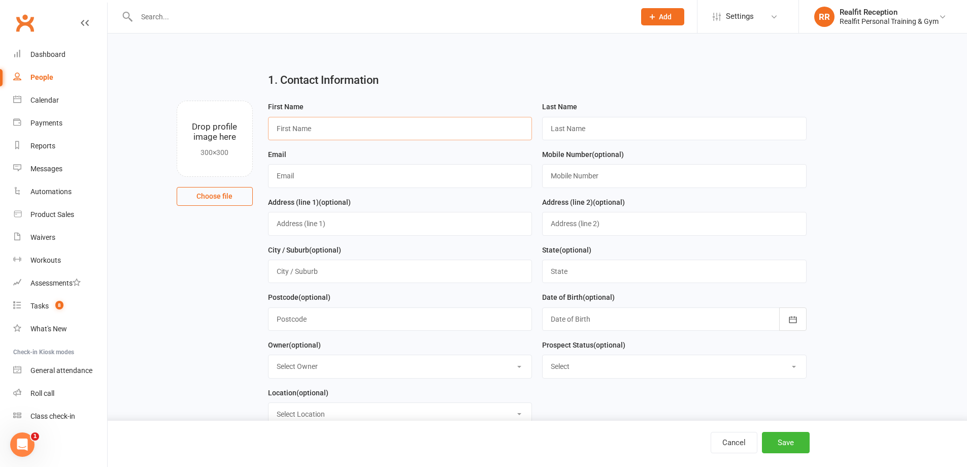
click at [327, 131] on input "text" at bounding box center [400, 128] width 265 height 23
type input "Ming"
click at [579, 121] on input "text" at bounding box center [674, 128] width 265 height 23
type input "Yao"
click at [322, 178] on input "text" at bounding box center [400, 175] width 265 height 23
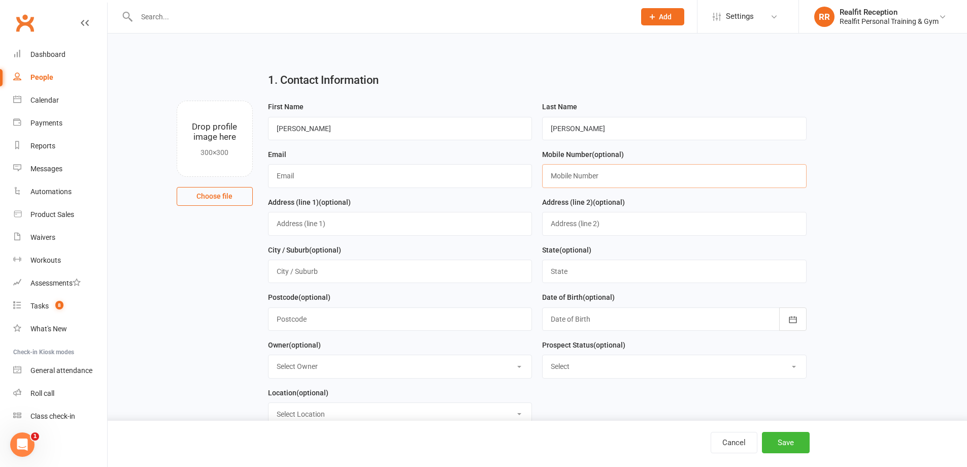
paste input "0478833666"
type input "0478833666"
click at [315, 178] on input "text" at bounding box center [400, 175] width 265 height 23
paste input "gongmingyao@gmail.com"
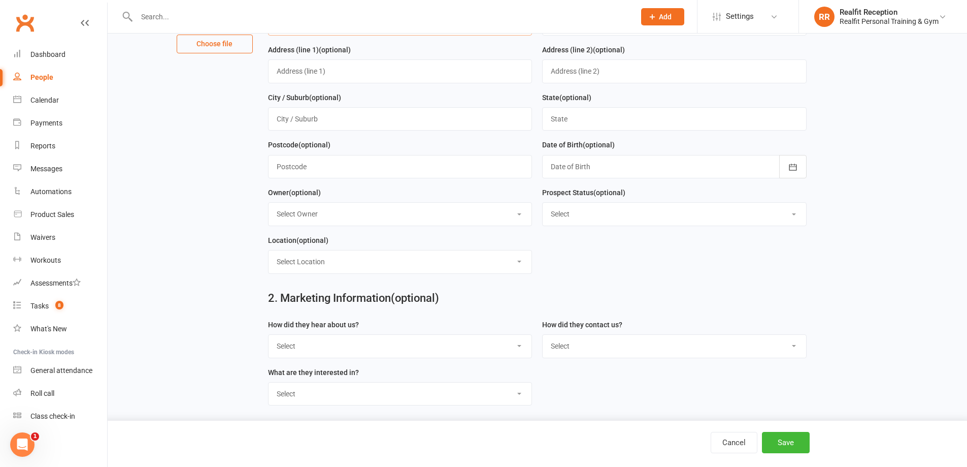
type input "gongmingyao@gmail.com"
click at [298, 212] on select "Select Owner Chris Egan-Lee Audery Perera Realfit Reception Darrell Valerio Max…" at bounding box center [401, 214] width 264 height 22
select select "5"
click at [269, 206] on select "Select Owner Chris Egan-Lee Audery Perera Realfit Reception Darrell Valerio Max…" at bounding box center [401, 214] width 264 height 22
click at [565, 212] on select "Select Initial Contact Follow-up Call Follow-up Email Almost Ready Not Ready No…" at bounding box center [675, 214] width 264 height 22
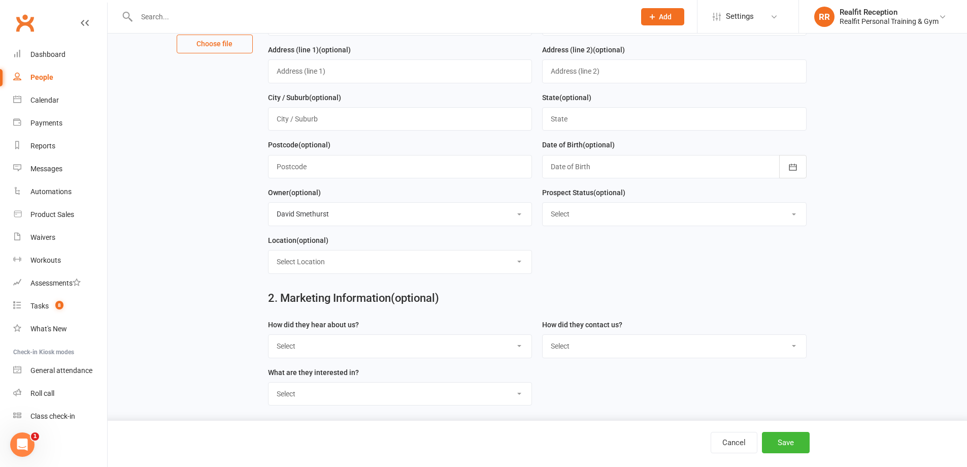
select select "Initial Contact"
click at [543, 206] on select "Select Initial Contact Follow-up Call Follow-up Email Almost Ready Not Ready No…" at bounding box center [675, 214] width 264 height 22
click at [365, 268] on select "Select Location Example Room (Rename me!)" at bounding box center [401, 261] width 264 height 22
select select "0"
click at [269, 254] on select "Select Location Example Room (Rename me!)" at bounding box center [401, 261] width 264 height 22
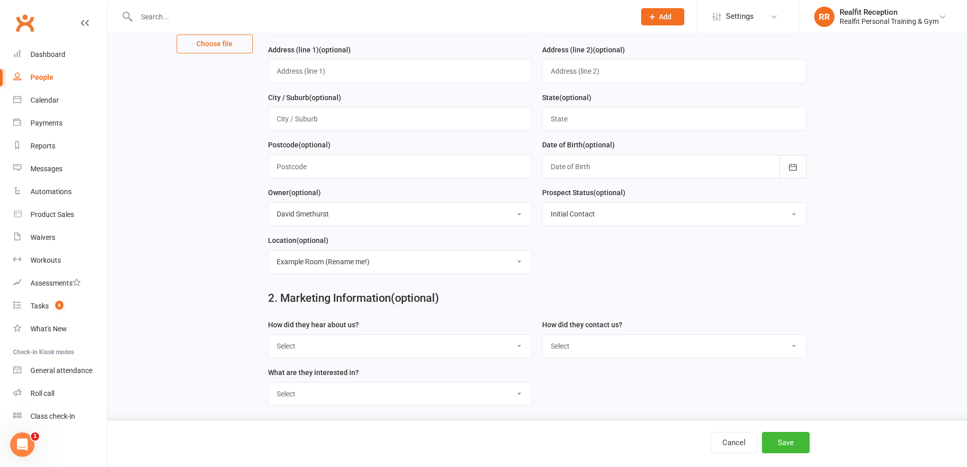
scroll to position [355, 0]
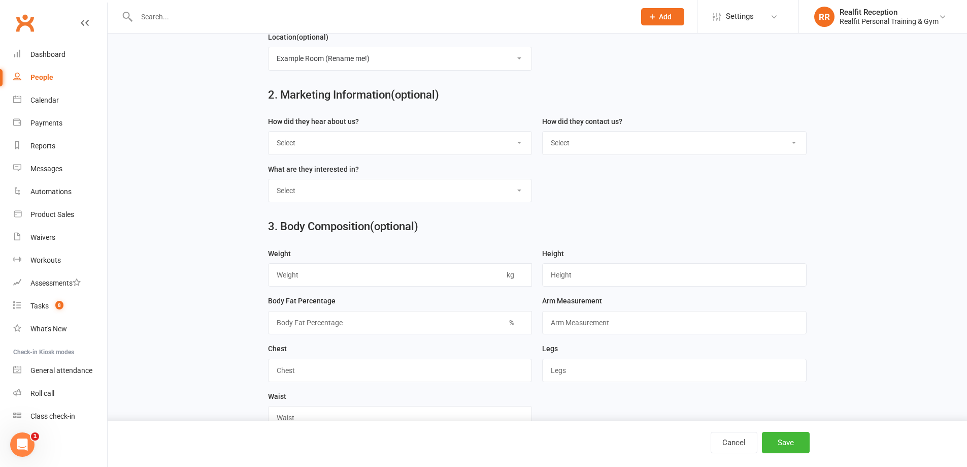
click at [315, 149] on select "Select Google Through A Friend Walk by Letter Box Drop Facebook Medical Centre …" at bounding box center [401, 143] width 264 height 22
select select "Google"
click at [269, 136] on select "Select Google Through A Friend Walk by Letter Box Drop Facebook Medical Centre …" at bounding box center [401, 143] width 264 height 22
click at [562, 145] on select "Select Phone Email In-Facility" at bounding box center [675, 143] width 264 height 22
select select "Email"
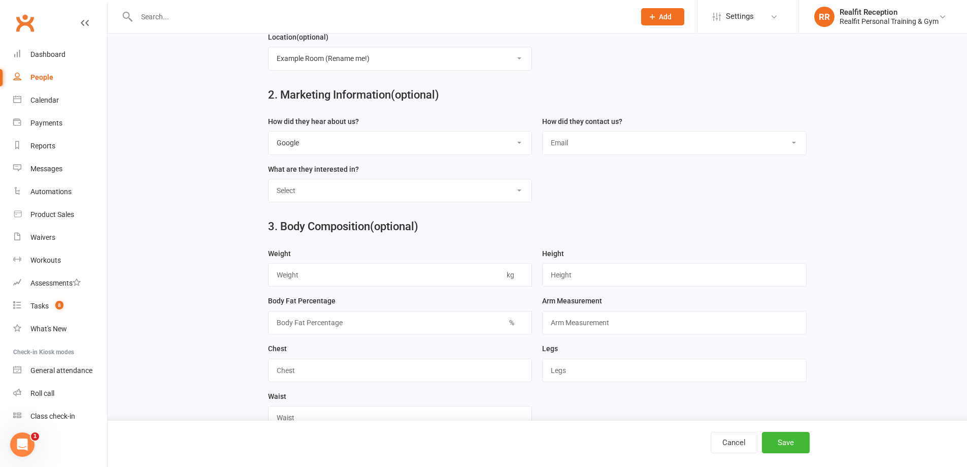
click at [543, 136] on select "Select Phone Email In-Facility" at bounding box center [675, 143] width 264 height 22
click at [353, 197] on select "Select Personal Training 12 Week Challenge Gym Membership Weight Loss Strength …" at bounding box center [401, 190] width 264 height 22
click at [269, 184] on select "Select Personal Training 12 Week Challenge Gym Membership Weight Loss Strength …" at bounding box center [401, 190] width 264 height 22
click at [323, 201] on select "Select Personal Training 12 Week Challenge Gym Membership Weight Loss Strength …" at bounding box center [401, 190] width 264 height 22
select select "Gym Membership"
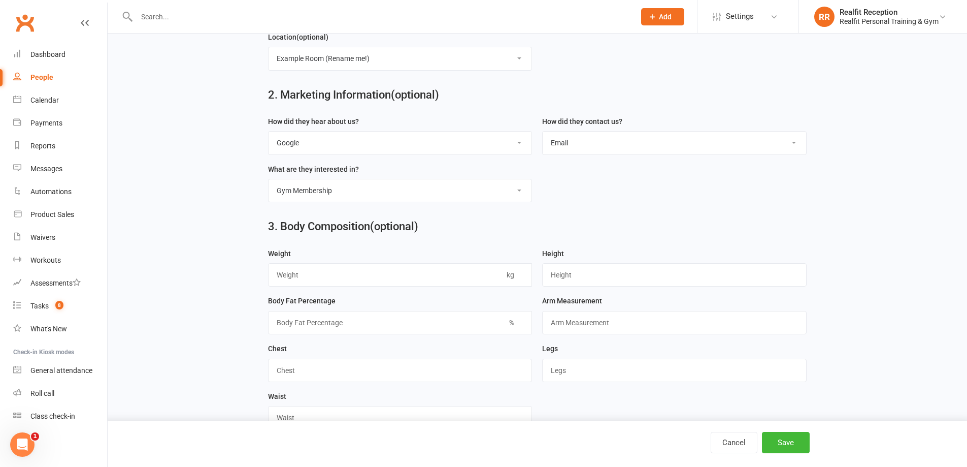
click at [269, 184] on select "Select Personal Training 12 Week Challenge Gym Membership Weight Loss Strength …" at bounding box center [401, 190] width 264 height 22
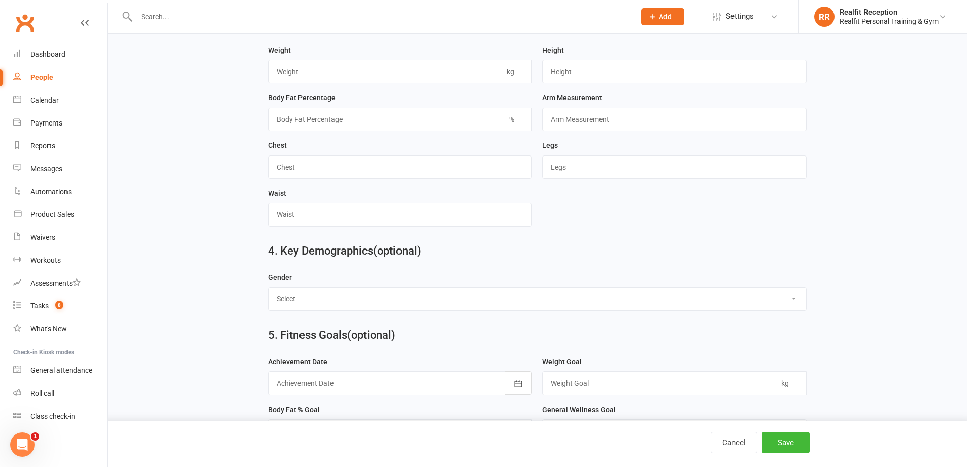
scroll to position [609, 0]
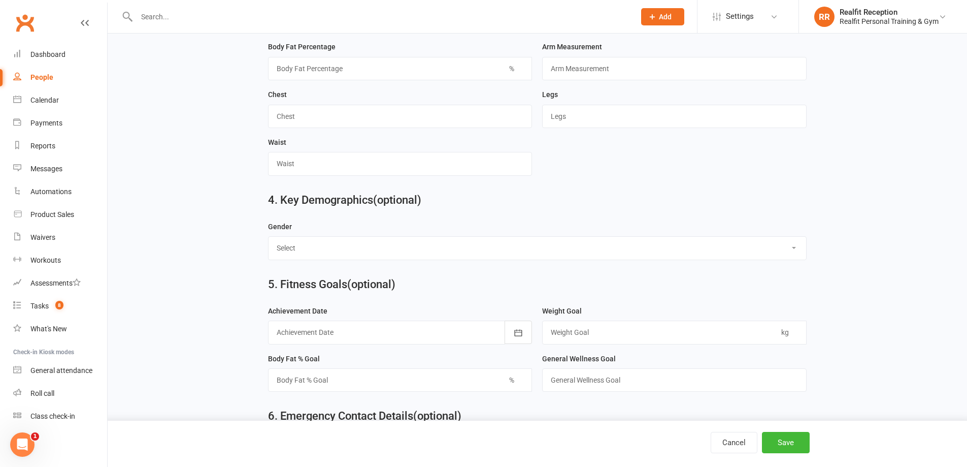
click at [320, 256] on select "Select Male Female" at bounding box center [538, 248] width 538 height 22
click at [269, 244] on select "Select Male Female" at bounding box center [538, 248] width 538 height 22
click at [318, 257] on select "Select Male Female" at bounding box center [538, 248] width 538 height 22
select select "Female"
click at [269, 244] on select "Select Male Female" at bounding box center [538, 248] width 538 height 22
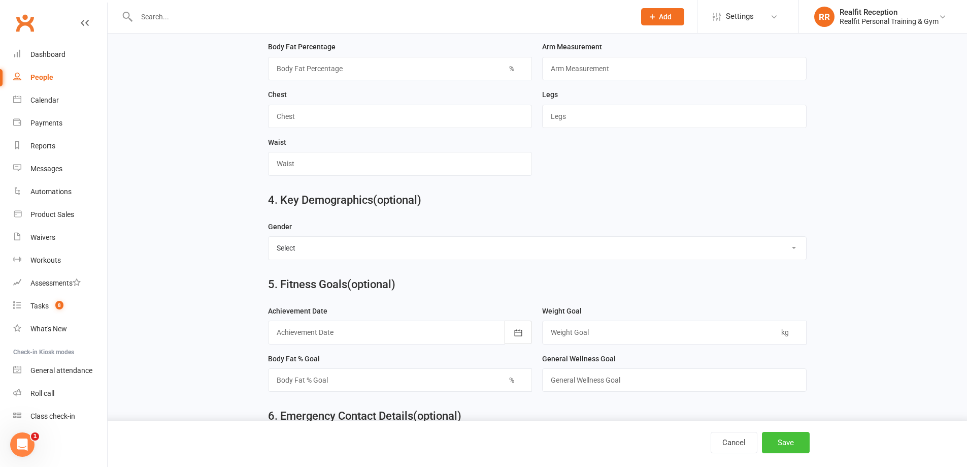
click at [770, 445] on button "Save" at bounding box center [786, 442] width 48 height 21
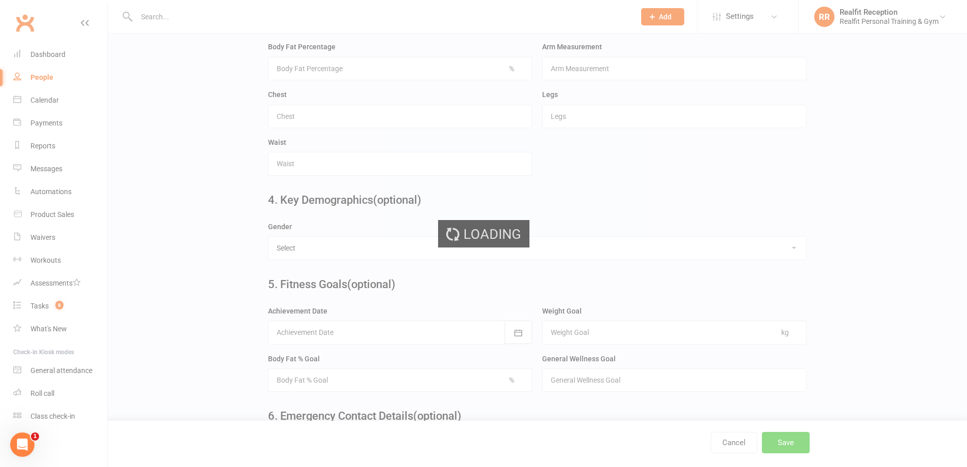
scroll to position [0, 0]
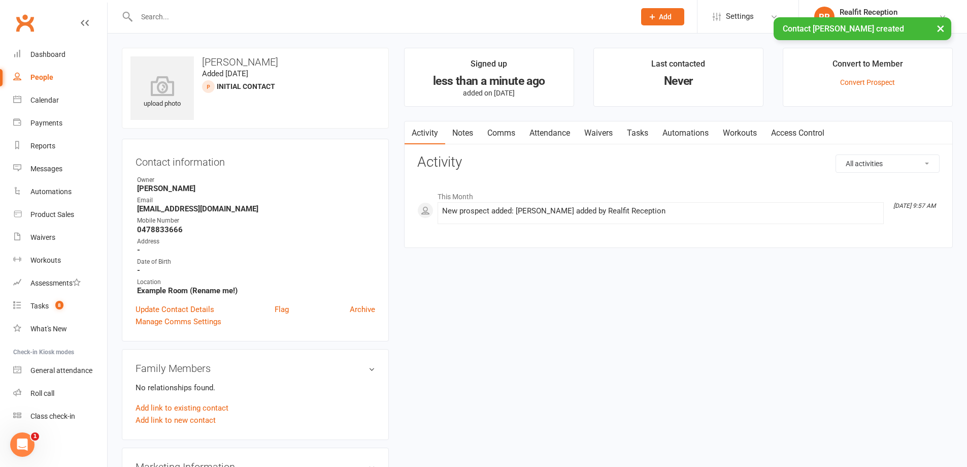
click at [639, 132] on link "Tasks" at bounding box center [638, 132] width 36 height 23
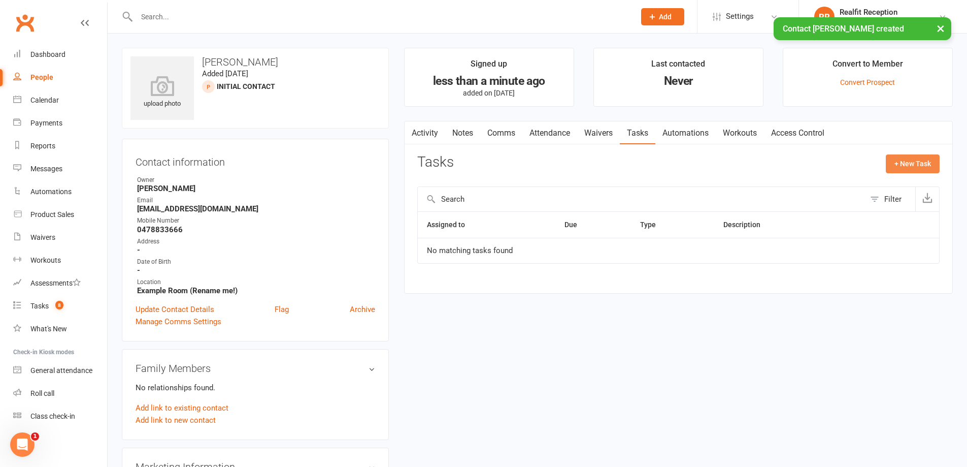
click at [905, 164] on button "+ New Task" at bounding box center [913, 163] width 54 height 18
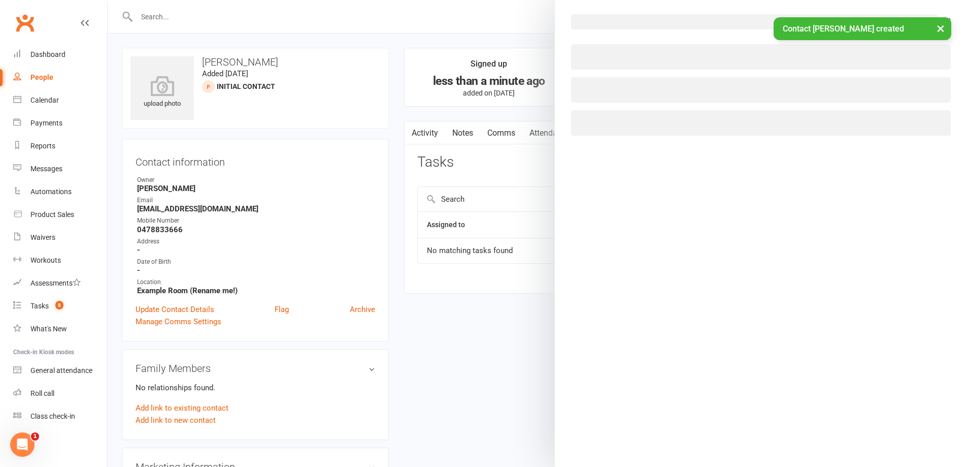
select select "49355"
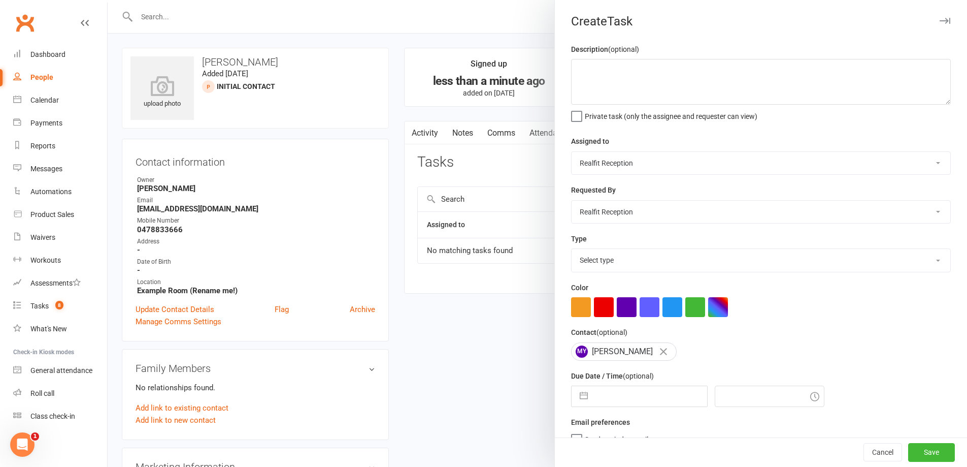
click at [613, 157] on select "Chris Egan-Lee Audery Perera Realfit Reception Darrell Valerio Max Reilly David…" at bounding box center [761, 163] width 379 height 22
select select "49223"
click at [572, 152] on select "Chris Egan-Lee Audery Perera Realfit Reception Darrell Valerio Max Reilly David…" at bounding box center [761, 163] width 379 height 22
click at [603, 218] on select "Chris Egan-Lee Audery Perera Realfit Reception Darrell Valerio Max Reilly David…" at bounding box center [761, 212] width 379 height 22
select select "49223"
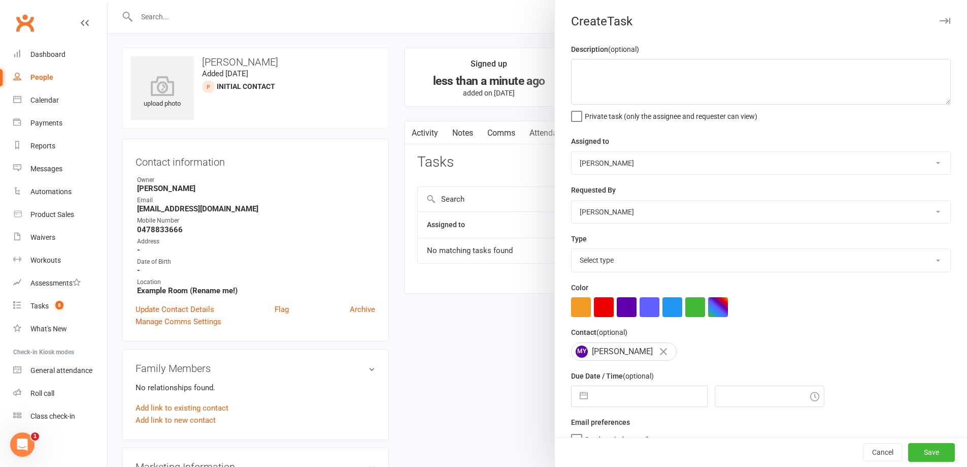
click at [572, 202] on select "Chris Egan-Lee Audery Perera Realfit Reception Darrell Valerio Max Reilly David…" at bounding box center [761, 212] width 379 height 22
click at [592, 263] on select "Select type Building maintenance E-mail Gym floor Incident process and manageme…" at bounding box center [761, 260] width 379 height 22
select select "26751"
click at [572, 251] on select "Select type Building maintenance E-mail Gym floor Incident process and manageme…" at bounding box center [761, 260] width 379 height 22
click at [609, 311] on button "button" at bounding box center [604, 307] width 20 height 20
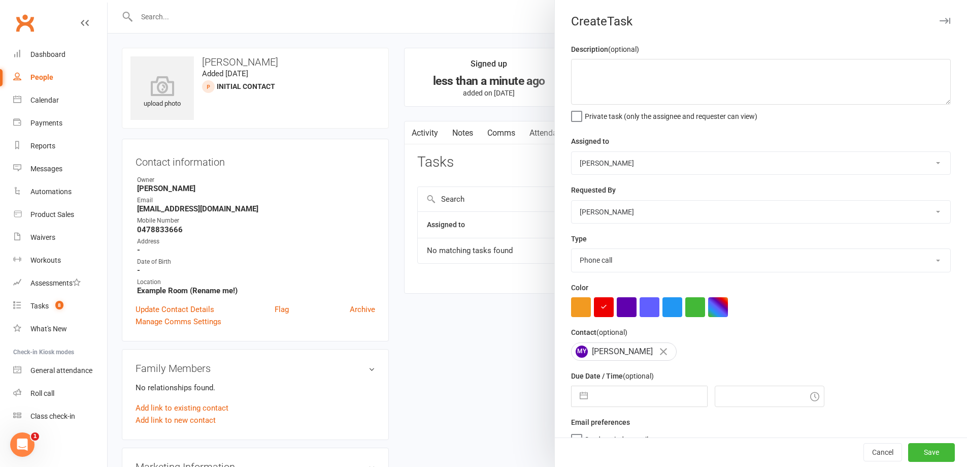
click at [633, 403] on input "text" at bounding box center [650, 396] width 114 height 20
select select "6"
select select "2025"
select select "7"
select select "2025"
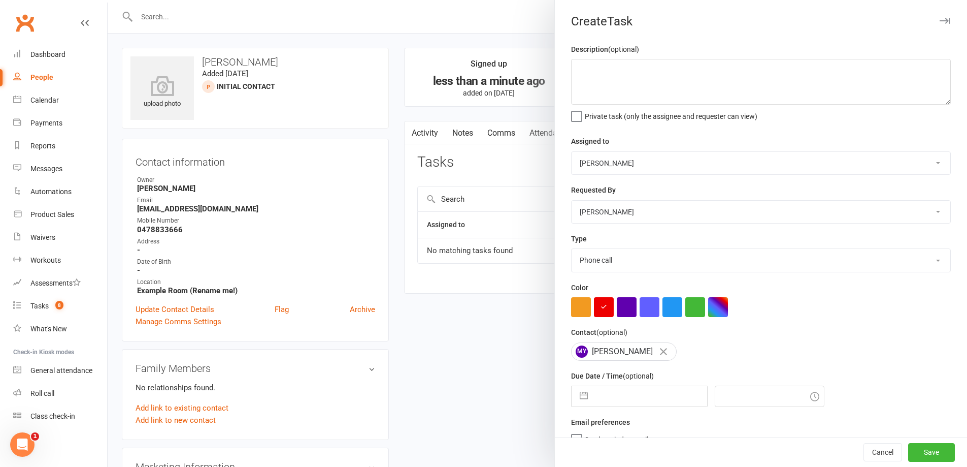
select select "8"
select select "2025"
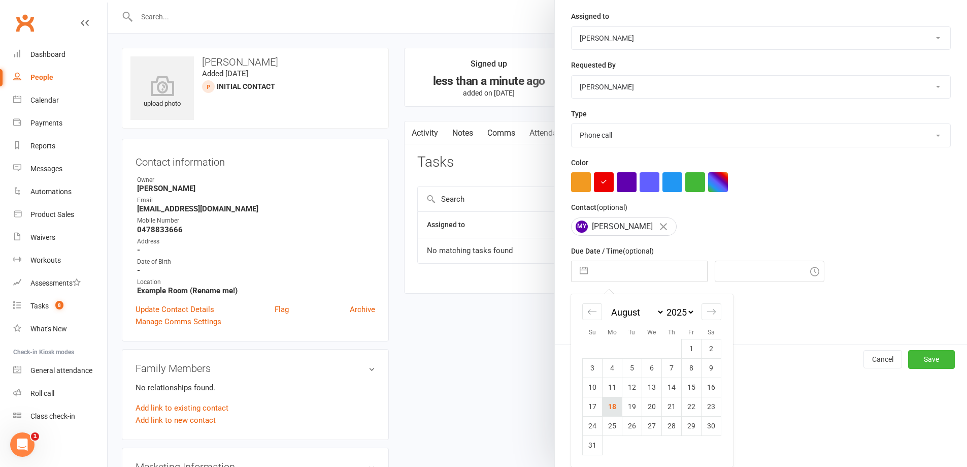
click at [606, 409] on td "18" at bounding box center [613, 406] width 20 height 19
type input "18 Aug 2025"
type input "10:00am"
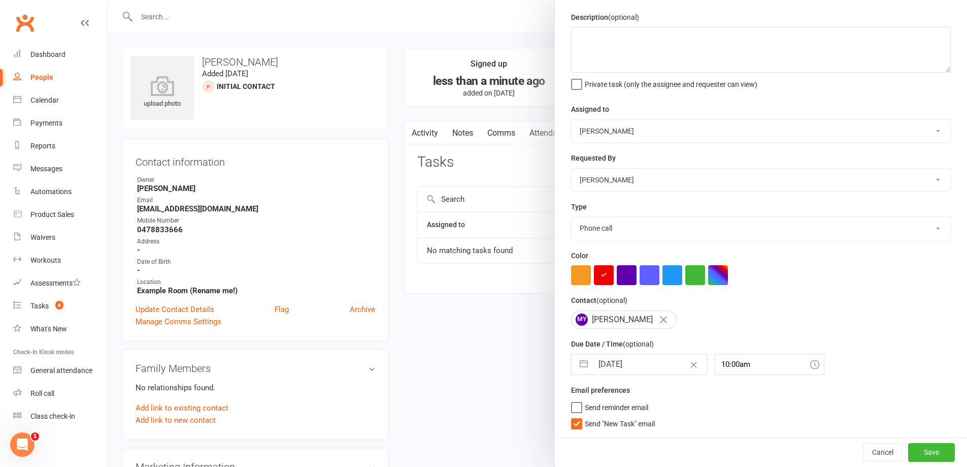
click at [594, 427] on span "Send "New Task" email" at bounding box center [620, 422] width 70 height 12
click at [594, 416] on input "Send "New Task" email" at bounding box center [613, 416] width 84 height 0
click at [913, 453] on button "Save" at bounding box center [931, 452] width 47 height 18
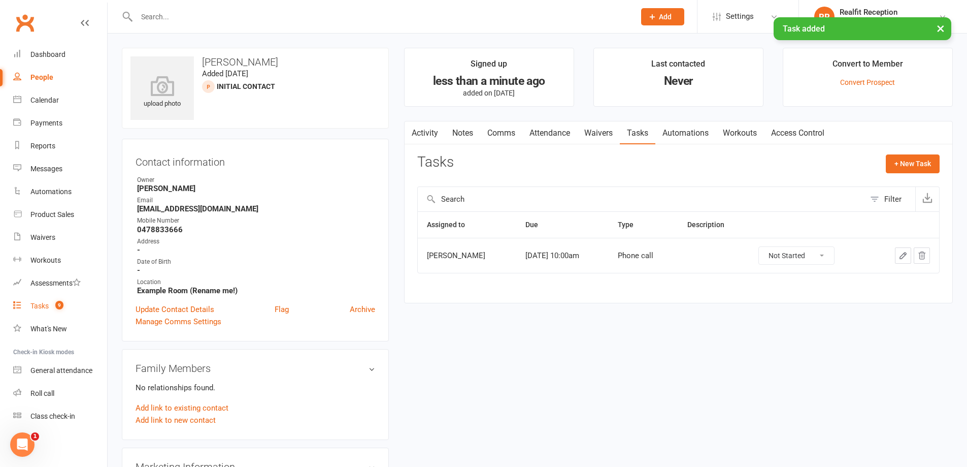
click at [41, 307] on div "Tasks" at bounding box center [39, 306] width 18 height 8
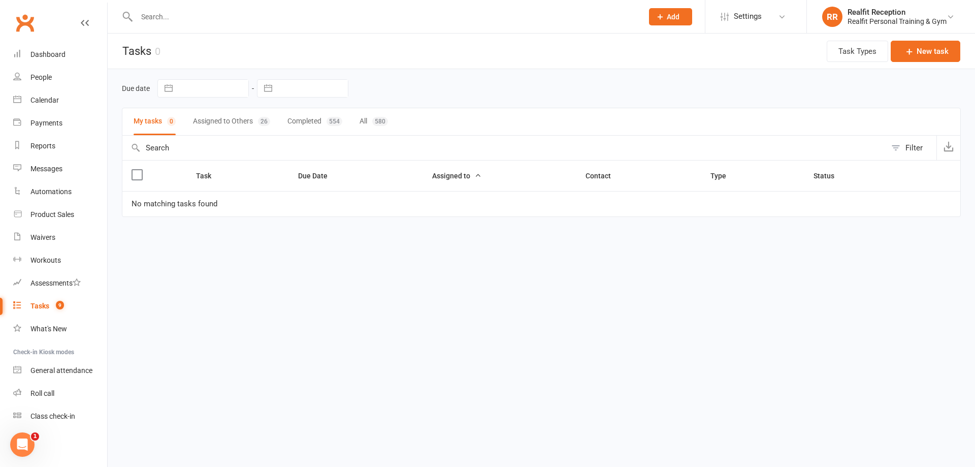
click at [209, 125] on button "Assigned to Others 26" at bounding box center [231, 121] width 77 height 27
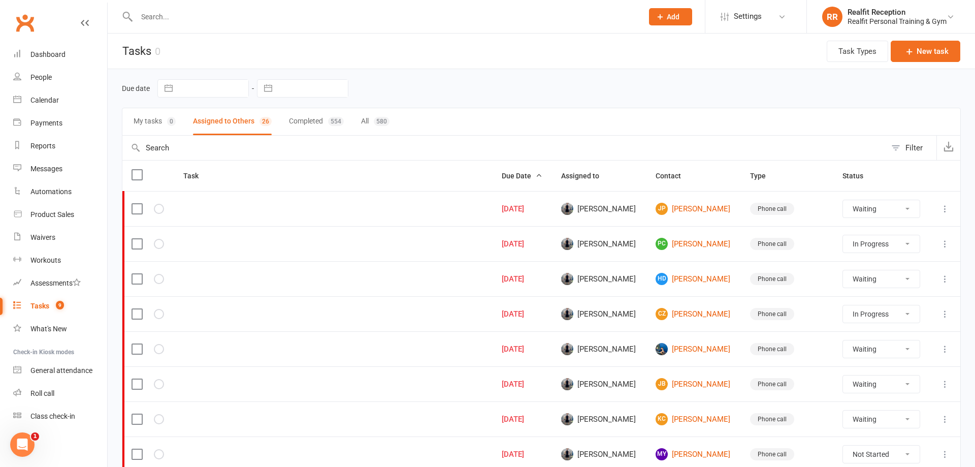
select select "waiting"
select select "started"
select select "waiting"
select select "started"
select select "waiting"
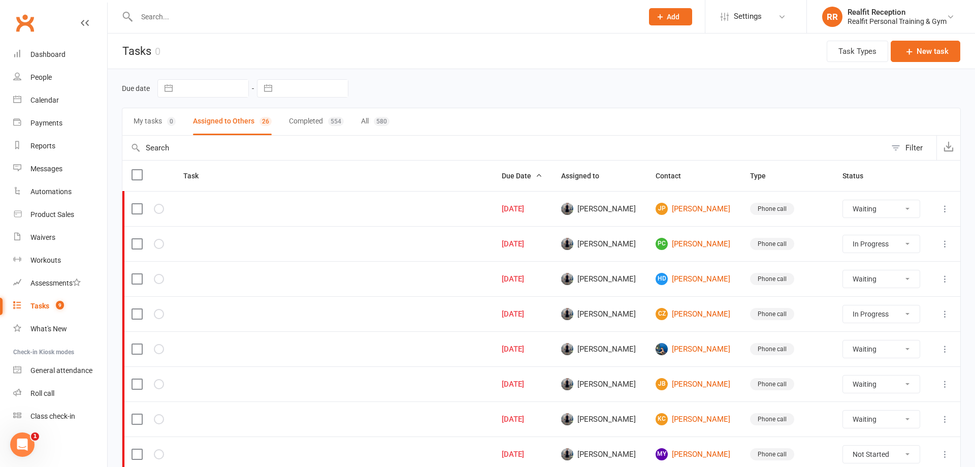
select select "waiting"
select select "started"
select select "waiting"
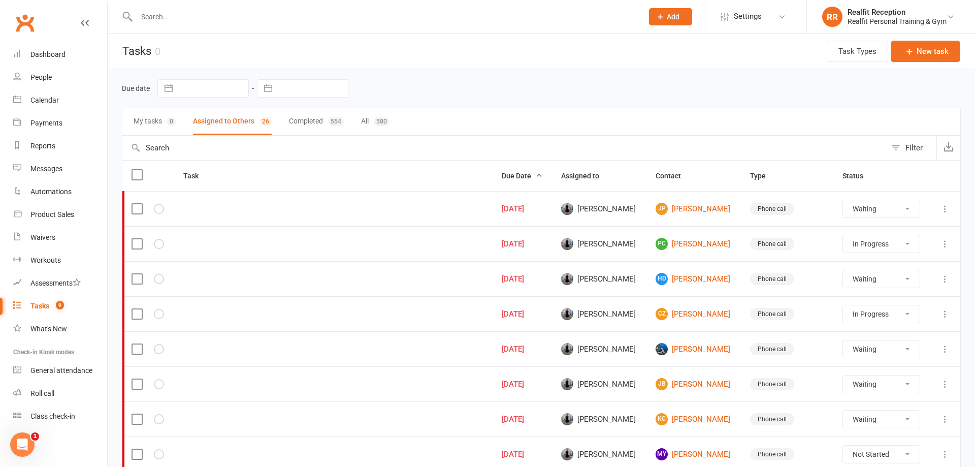
select select "started"
select select "waiting"
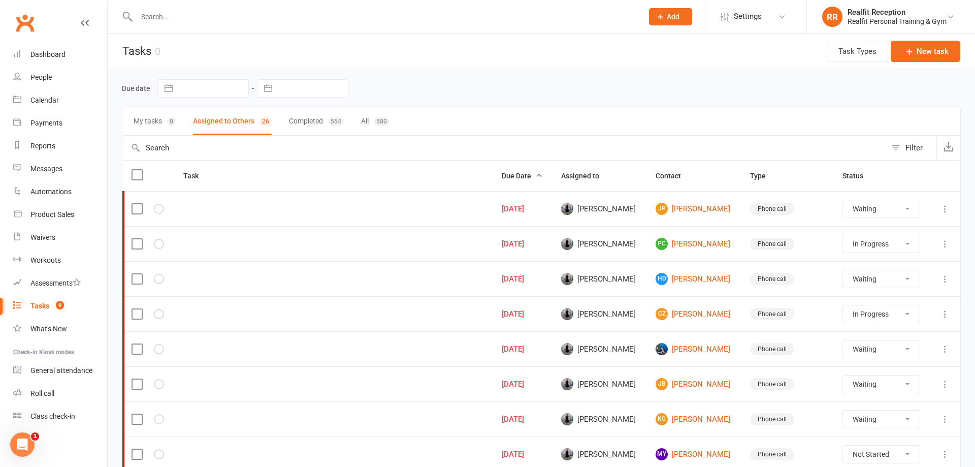
select select "waiting"
select select "started"
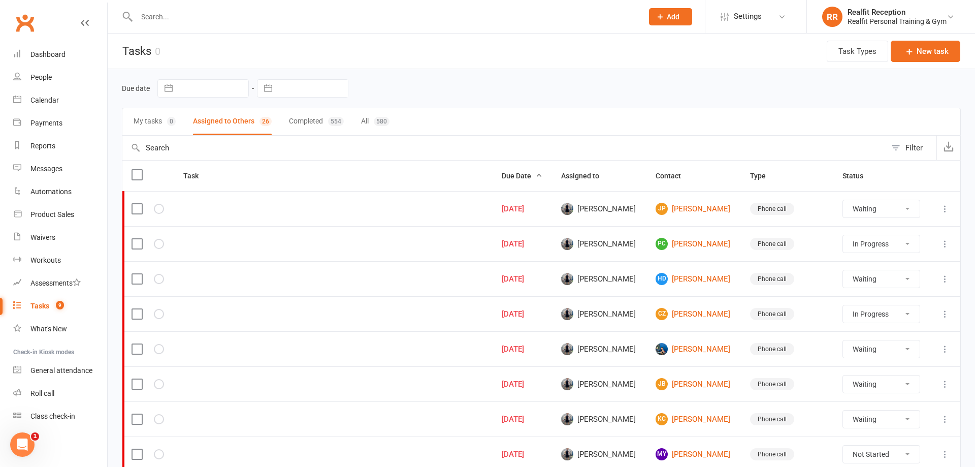
select select "waiting"
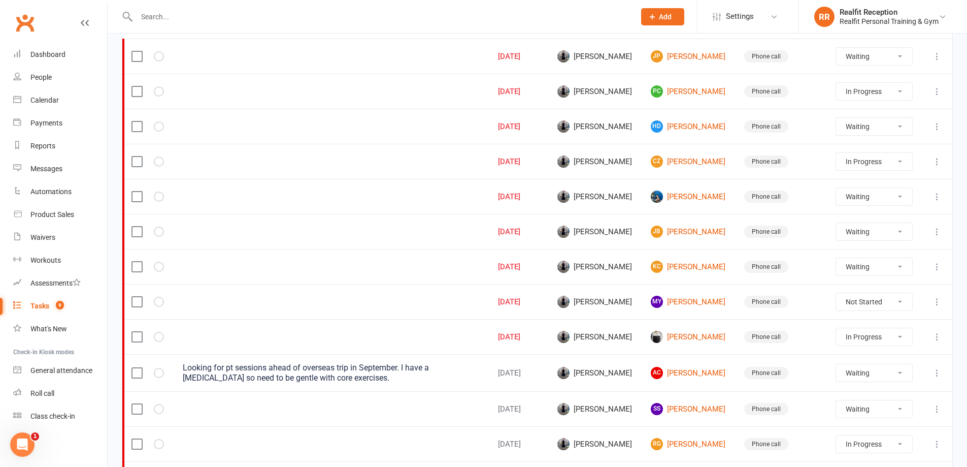
scroll to position [203, 0]
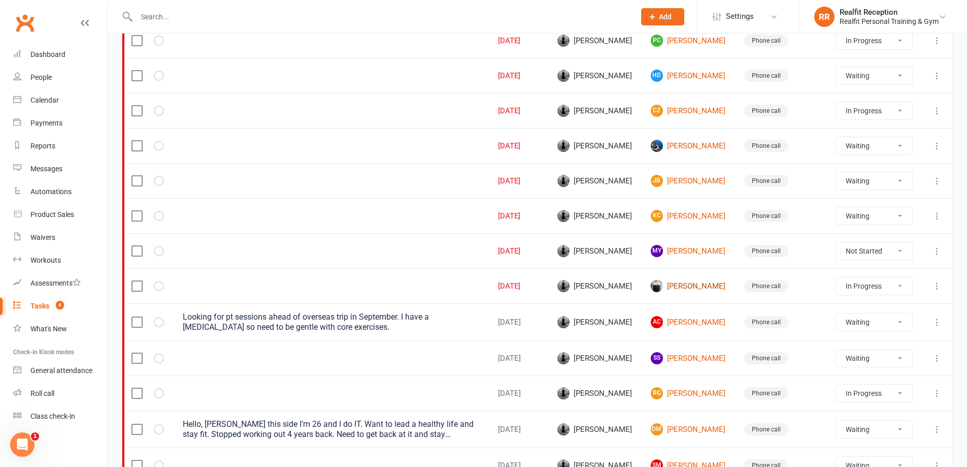
click at [667, 284] on link "Sam Morgan" at bounding box center [688, 286] width 75 height 12
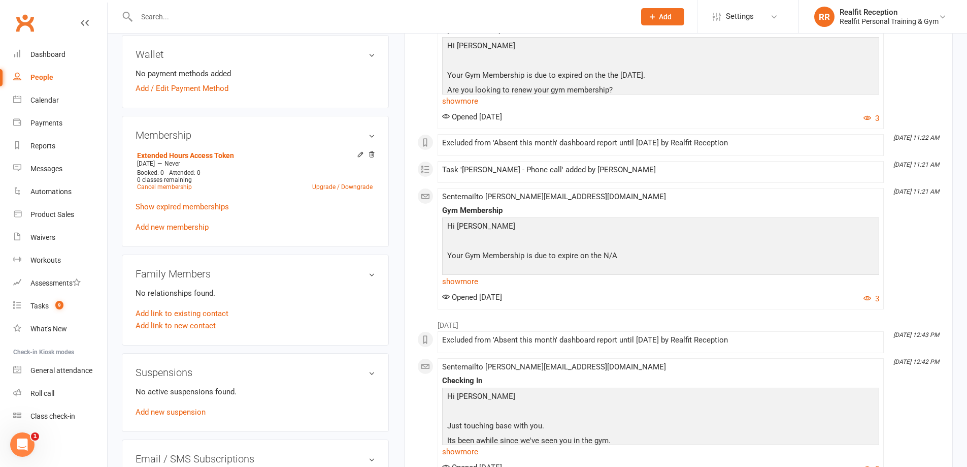
scroll to position [203, 0]
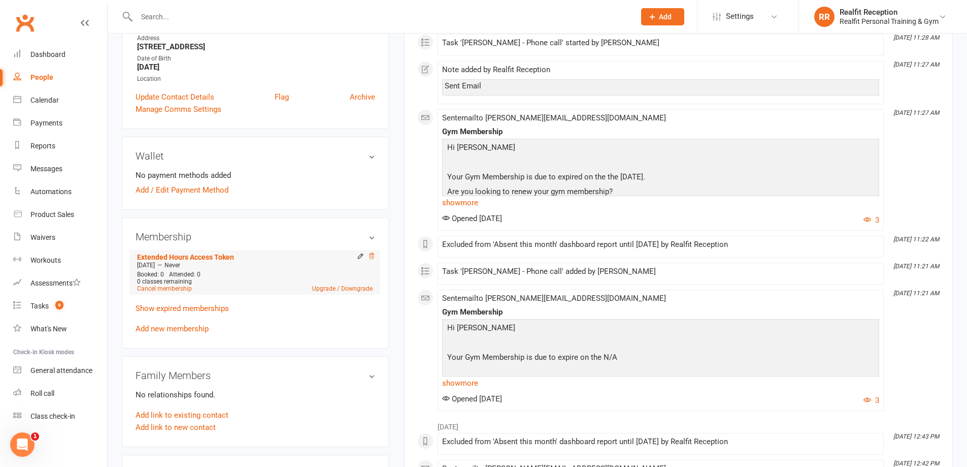
click at [370, 255] on icon at bounding box center [371, 255] width 7 height 7
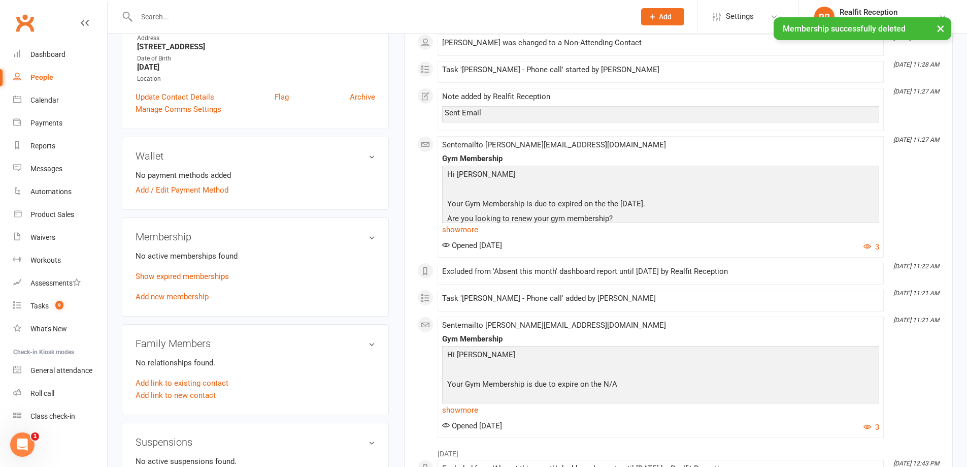
scroll to position [0, 0]
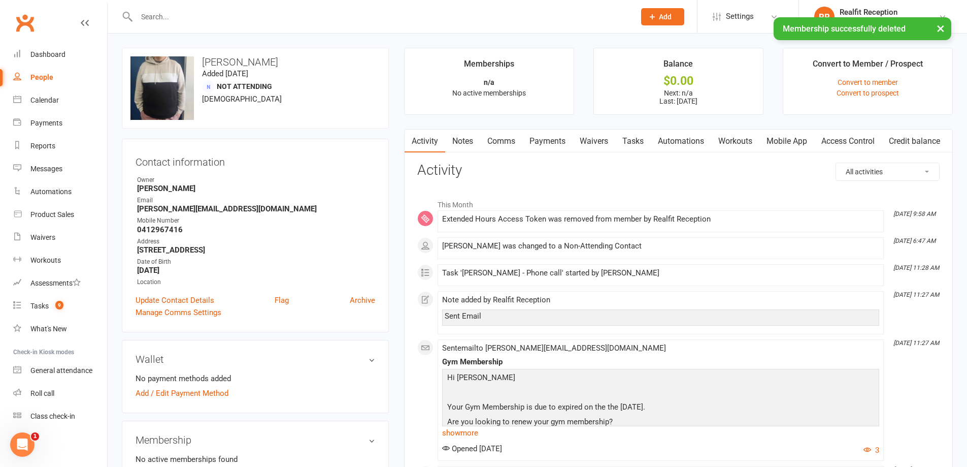
click at [634, 139] on link "Tasks" at bounding box center [633, 140] width 36 height 23
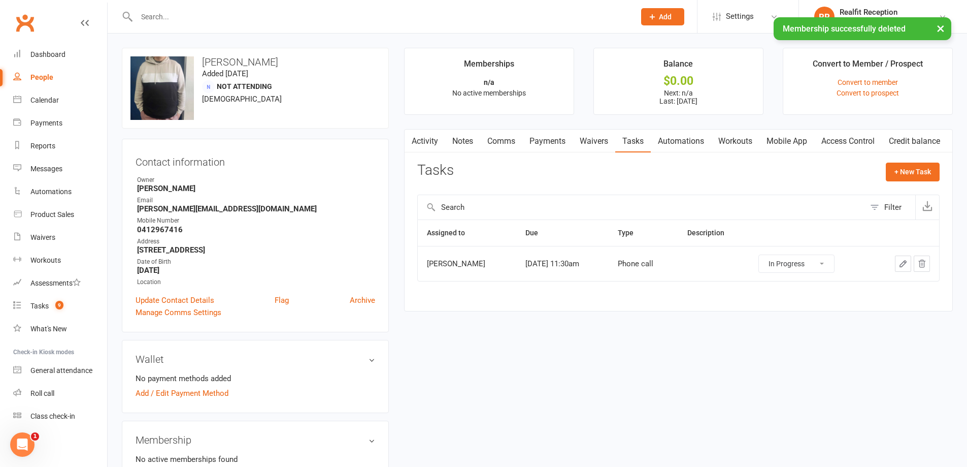
click at [788, 268] on select "Not Started In Progress Waiting Complete" at bounding box center [796, 263] width 75 height 17
click at [767, 255] on select "Not Started In Progress Waiting Complete" at bounding box center [796, 263] width 75 height 17
select select "started"
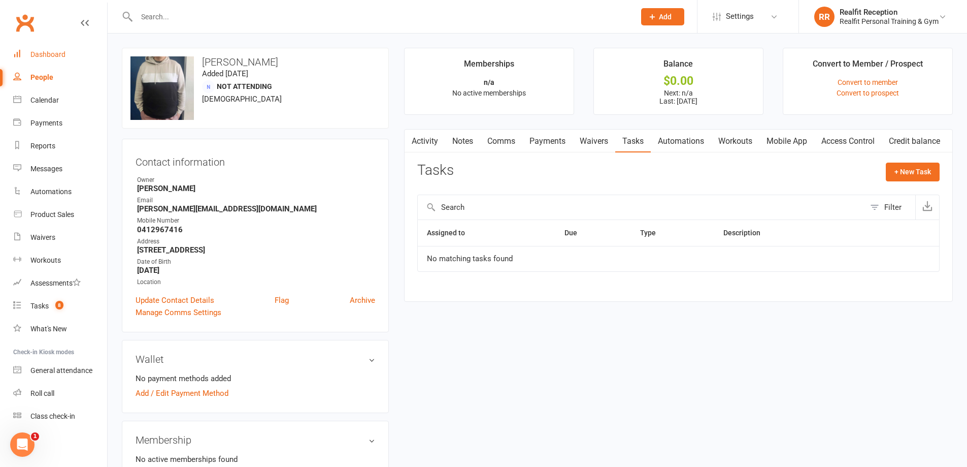
click at [45, 54] on div "Dashboard" at bounding box center [47, 54] width 35 height 8
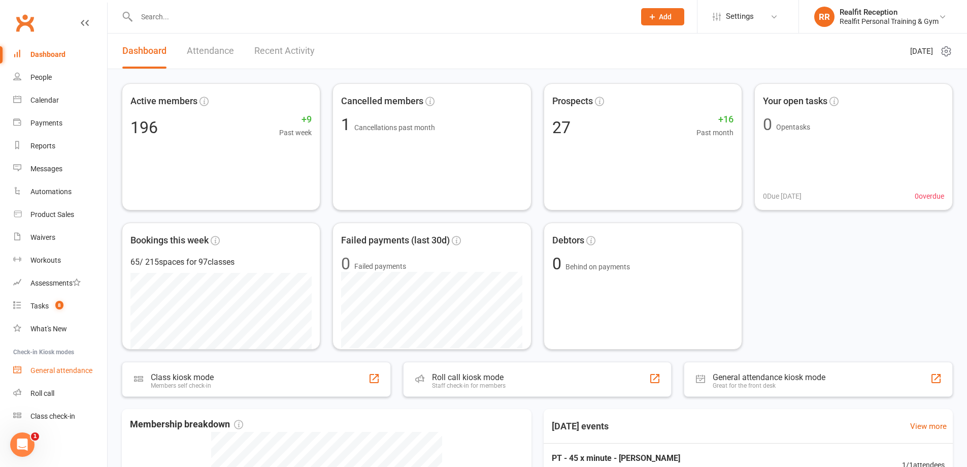
click at [56, 366] on link "General attendance" at bounding box center [60, 370] width 94 height 23
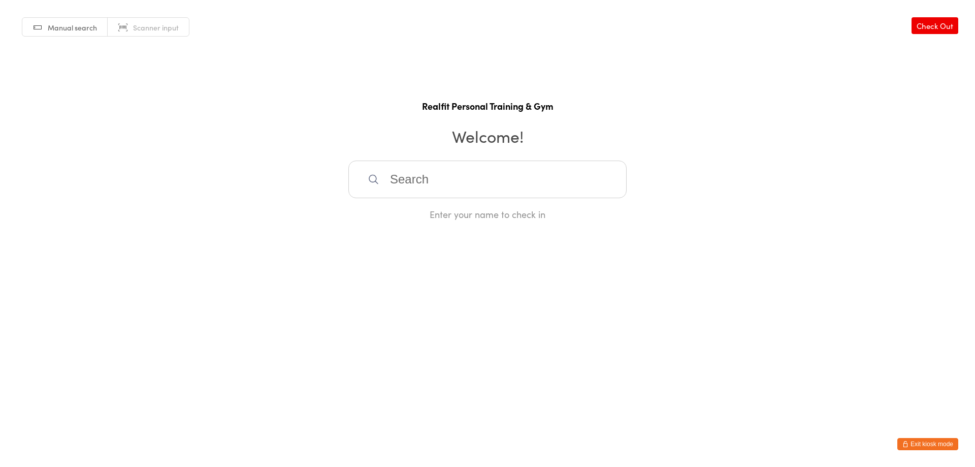
click at [410, 178] on input "search" at bounding box center [487, 179] width 278 height 38
type input "elyss"
click at [411, 212] on div "[PERSON_NAME]" at bounding box center [487, 212] width 260 height 14
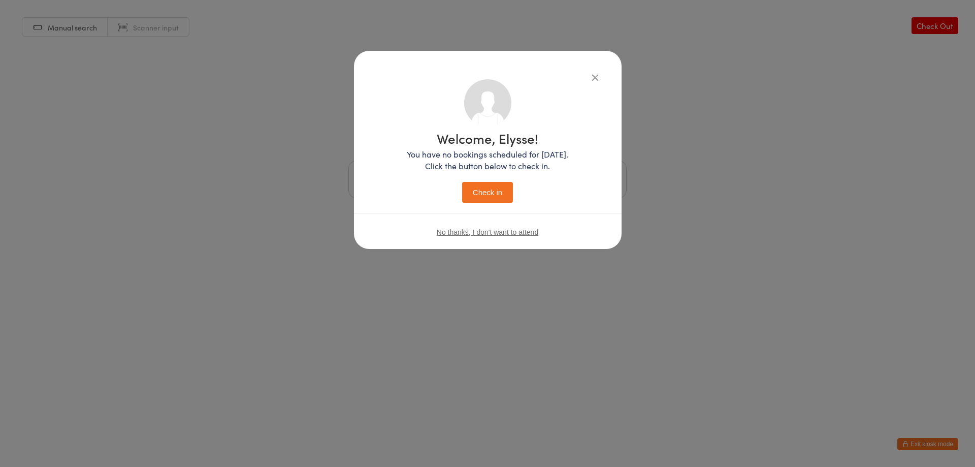
click at [487, 188] on button "Check in" at bounding box center [487, 192] width 51 height 21
